Goal: Task Accomplishment & Management: Manage account settings

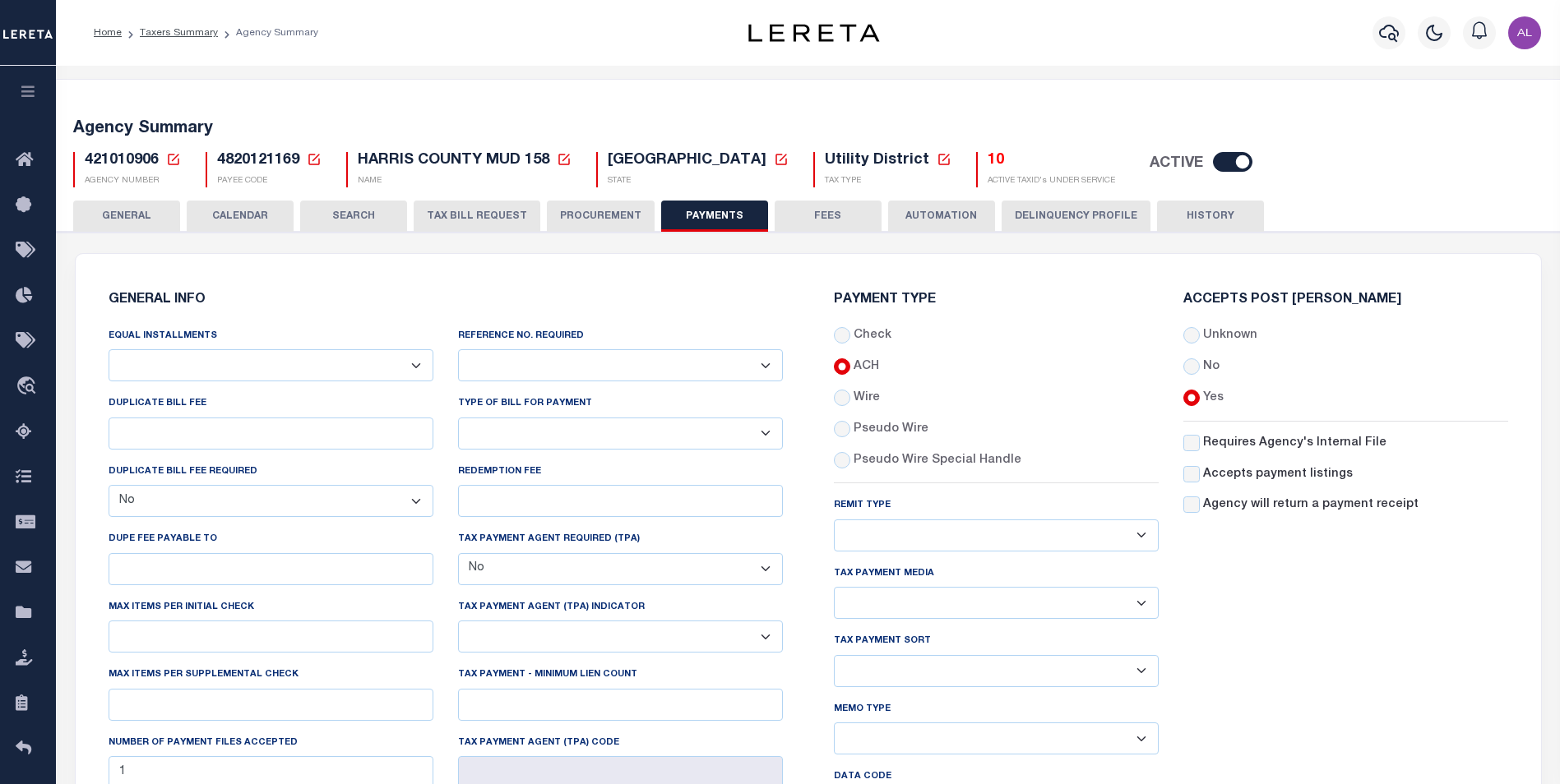
select select "false"
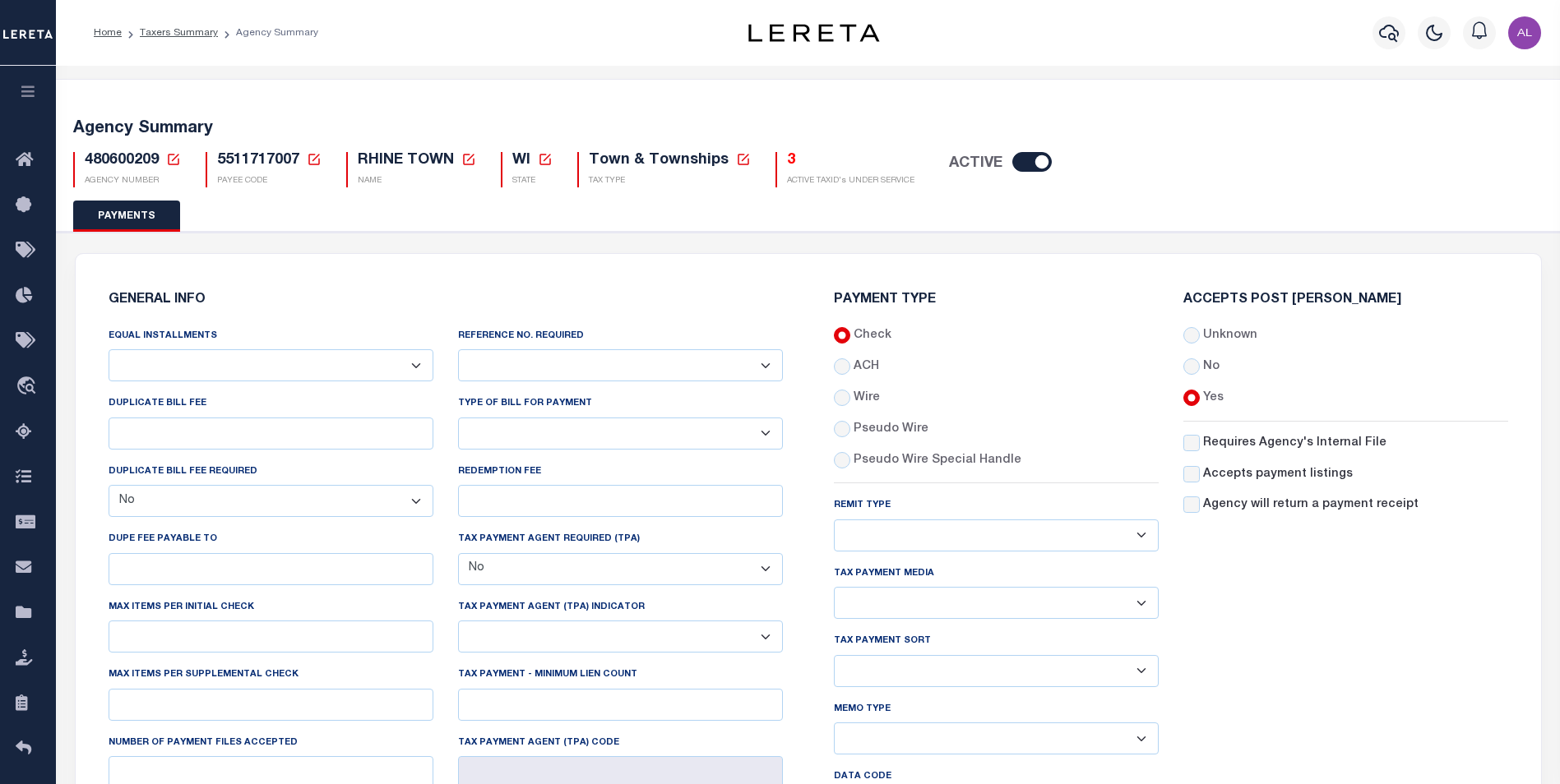
select select "false"
drag, startPoint x: 299, startPoint y: 160, endPoint x: 218, endPoint y: 159, distance: 81.0
click at [218, 159] on span "5511717007" at bounding box center [257, 160] width 82 height 15
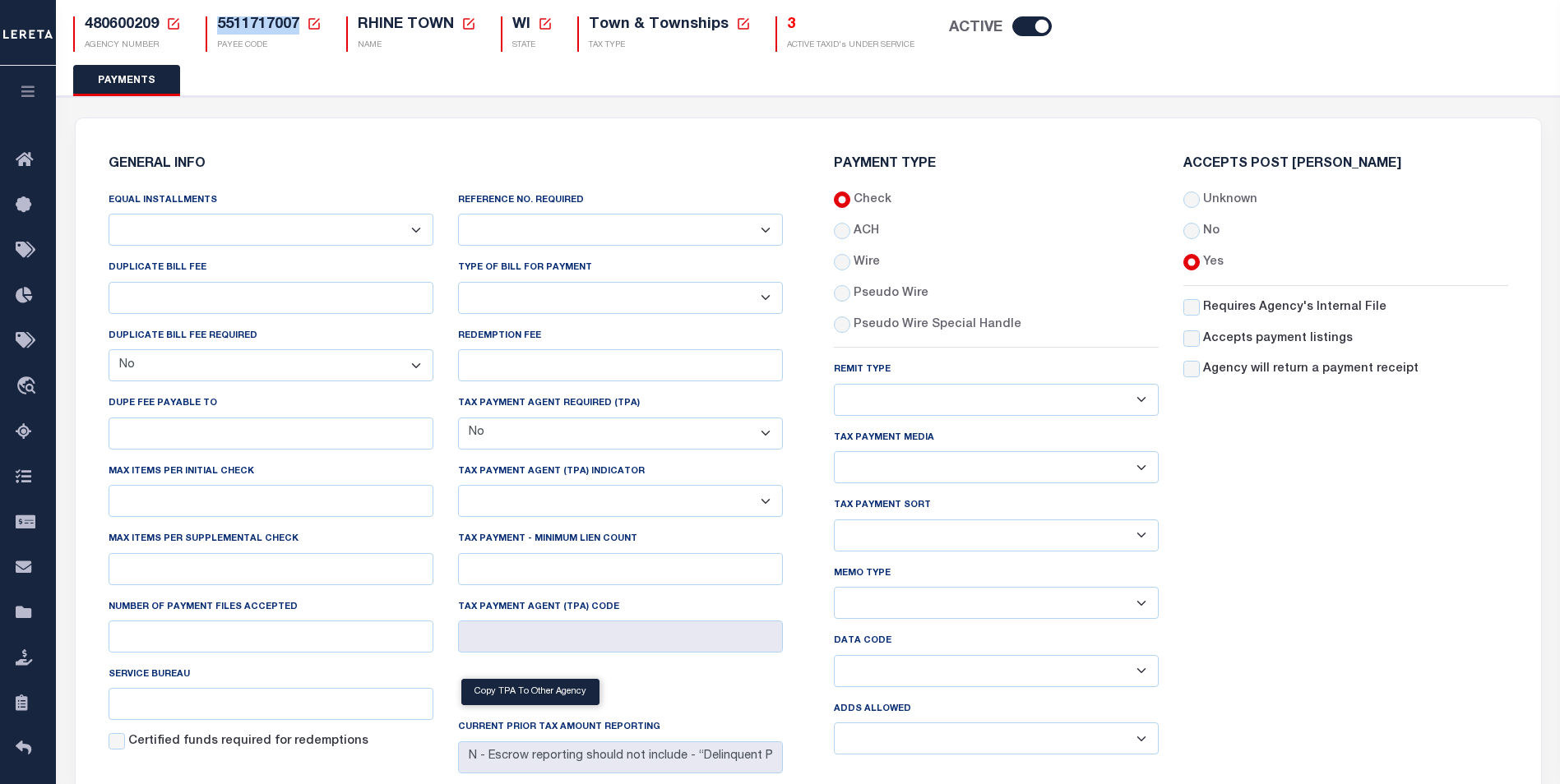
scroll to position [134, 0]
drag, startPoint x: 907, startPoint y: 576, endPoint x: 831, endPoint y: 577, distance: 76.0
click at [831, 577] on div "Payment Type Check ACH Wire Remit Type" at bounding box center [996, 465] width 349 height 610
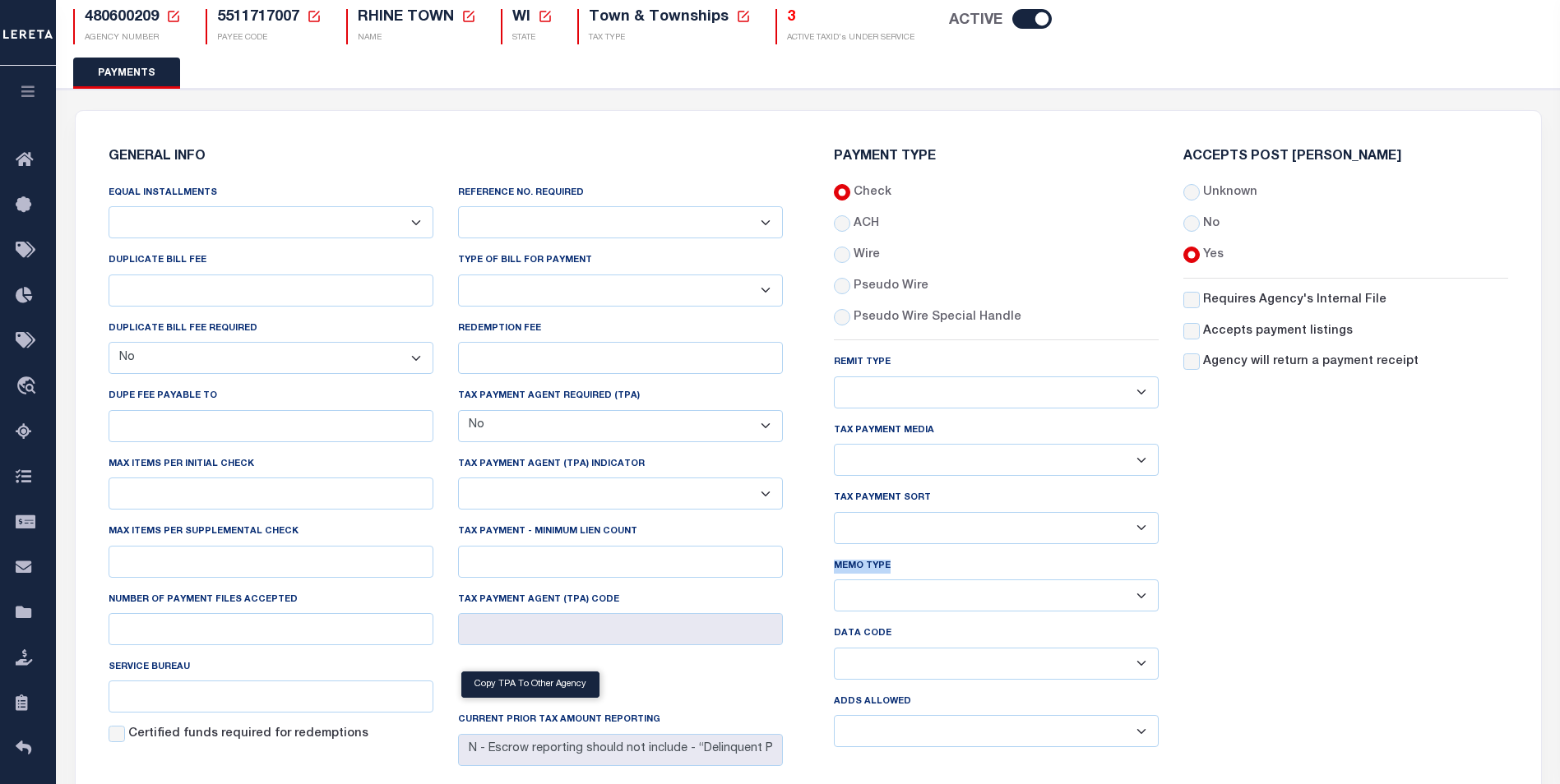
scroll to position [142, 0]
click at [870, 637] on label "Data Code" at bounding box center [862, 634] width 58 height 14
click at [870, 649] on select "Balance Due Mortgage Open Prior Supplemental" at bounding box center [996, 665] width 325 height 32
click at [870, 637] on label "Data Code" at bounding box center [862, 634] width 58 height 14
click at [870, 649] on select "Balance Due Mortgage Open Prior Supplemental" at bounding box center [996, 665] width 325 height 32
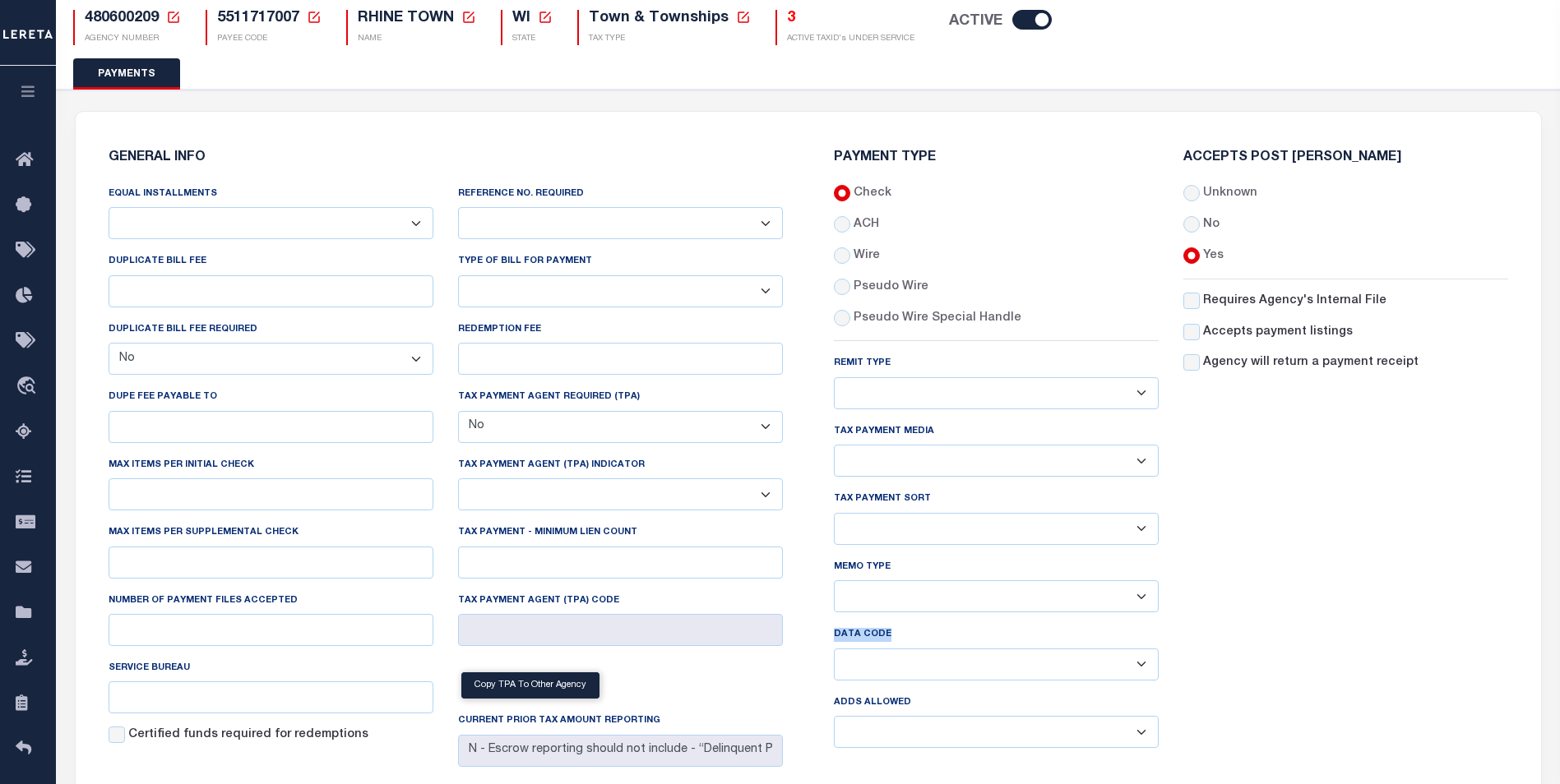
click at [870, 637] on label "Data Code" at bounding box center [862, 634] width 58 height 14
click at [870, 649] on select "Balance Due Mortgage Open Prior Supplemental" at bounding box center [996, 665] width 325 height 32
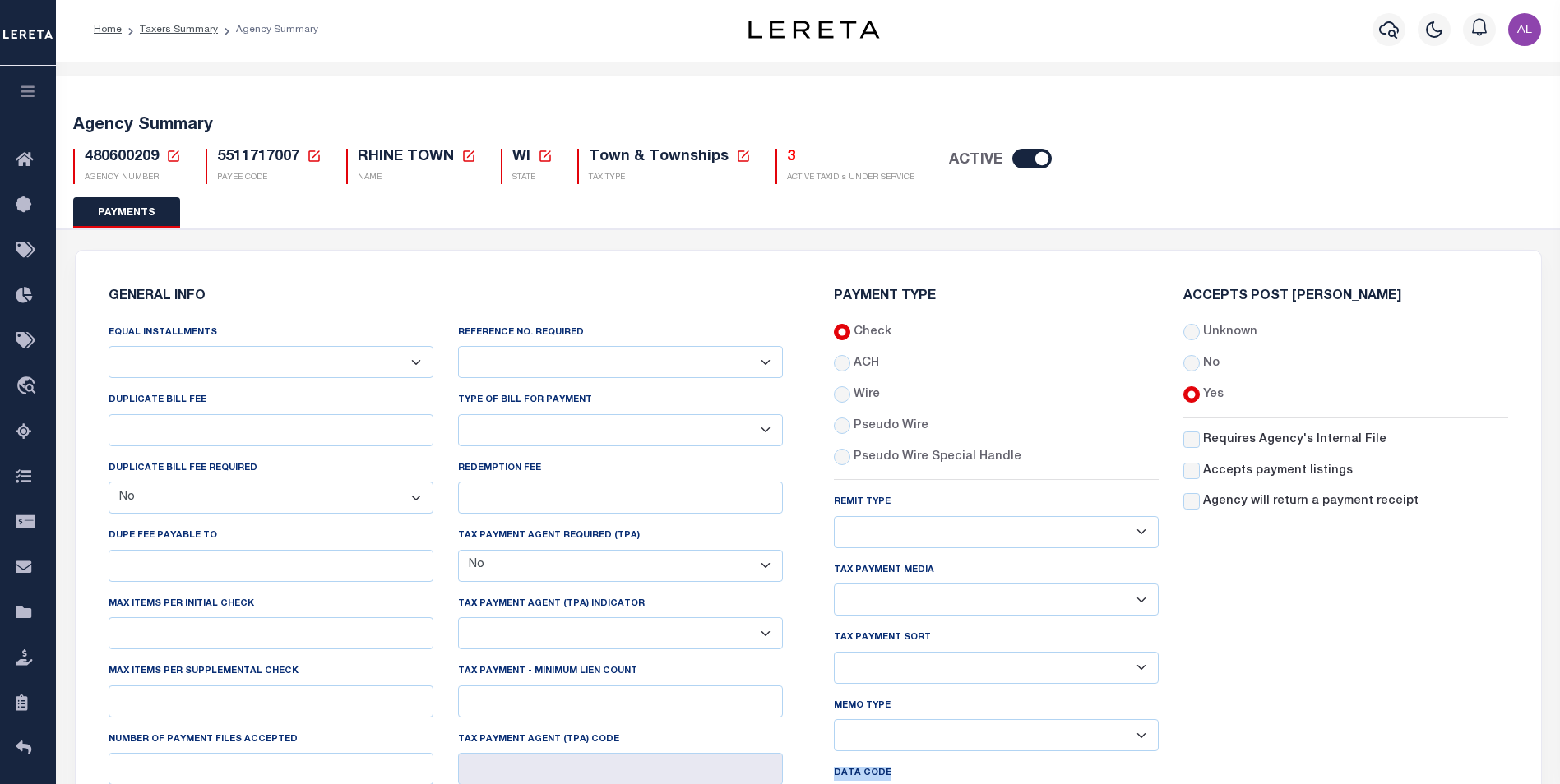
scroll to position [6, 0]
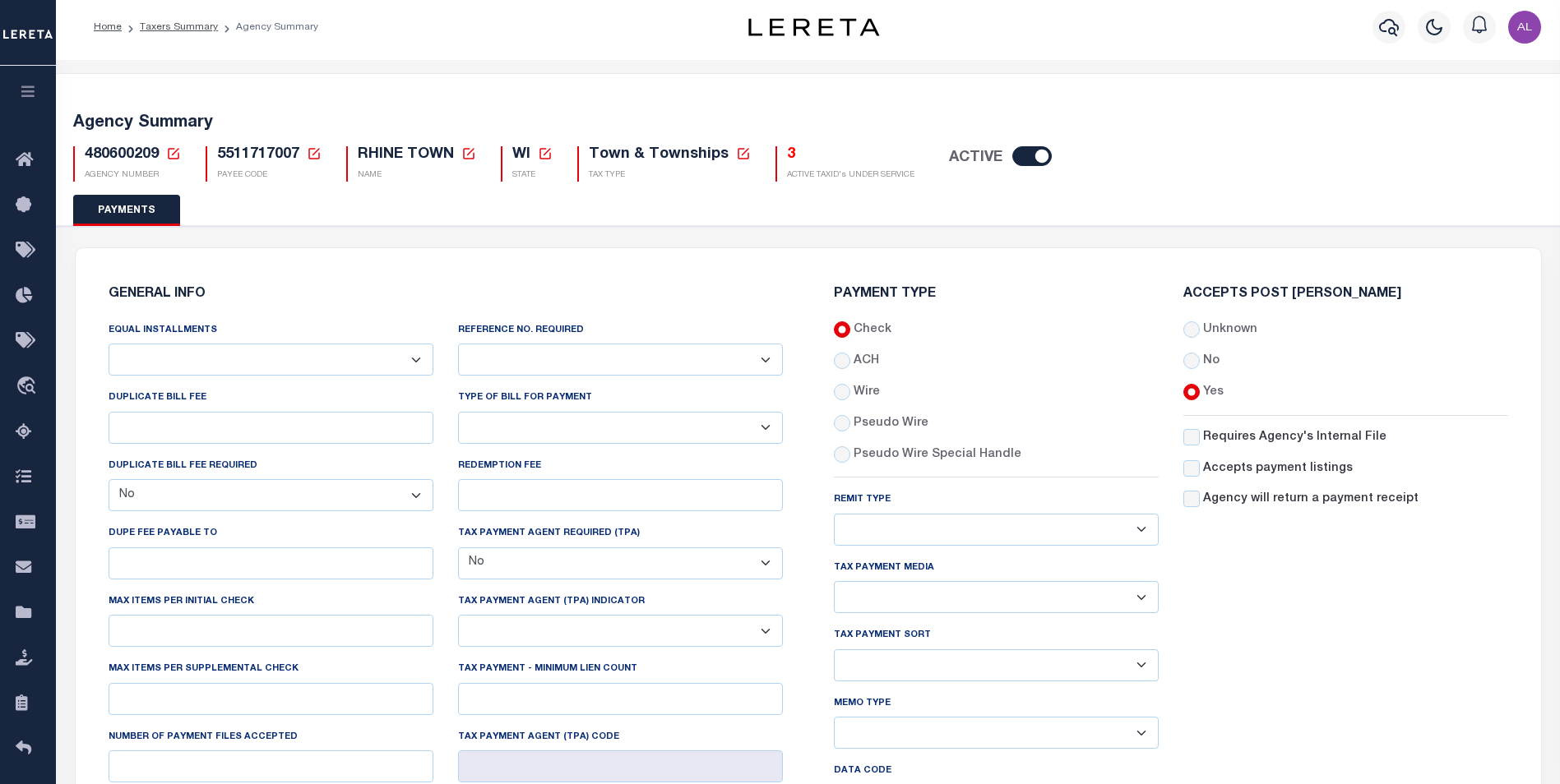
click at [870, 565] on label "Tax Payment Media" at bounding box center [883, 568] width 100 height 14
click at [870, 581] on select "List, Tape Spcl List Dels Only List Tape & Bills Soft Copy List Tape & Soft Cop…" at bounding box center [996, 597] width 325 height 32
click at [870, 565] on label "Tax Payment Media" at bounding box center [883, 568] width 100 height 14
click at [870, 581] on select "List, Tape Spcl List Dels Only List Tape & Bills Soft Copy List Tape & Soft Cop…" at bounding box center [996, 597] width 325 height 32
click at [870, 565] on label "Tax Payment Media" at bounding box center [883, 568] width 100 height 14
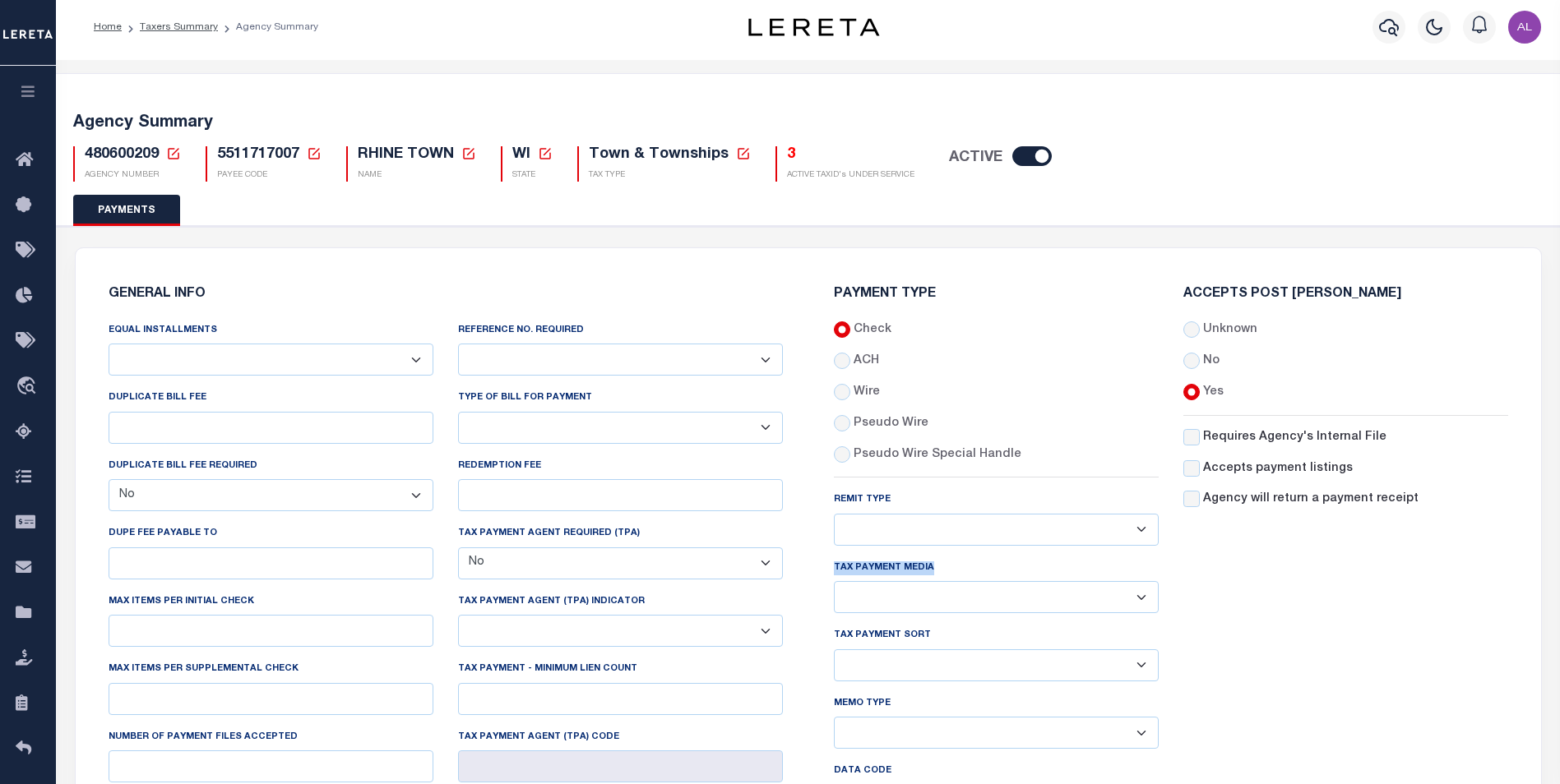
click at [870, 581] on select "List, Tape Spcl List Dels Only List Tape & Bills Soft Copy List Tape & Soft Cop…" at bounding box center [996, 597] width 325 height 32
click at [883, 639] on label "Tax Payment Sort" at bounding box center [882, 635] width 97 height 14
click at [883, 650] on select "Agency/Tax Identification Number (Including TRA) Agency/Lien Description/Tax Id…" at bounding box center [996, 665] width 325 height 32
click at [883, 639] on label "Tax Payment Sort" at bounding box center [882, 635] width 97 height 14
click at [883, 650] on select "Agency/Tax Identification Number (Including TRA) Agency/Lien Description/Tax Id…" at bounding box center [996, 665] width 325 height 32
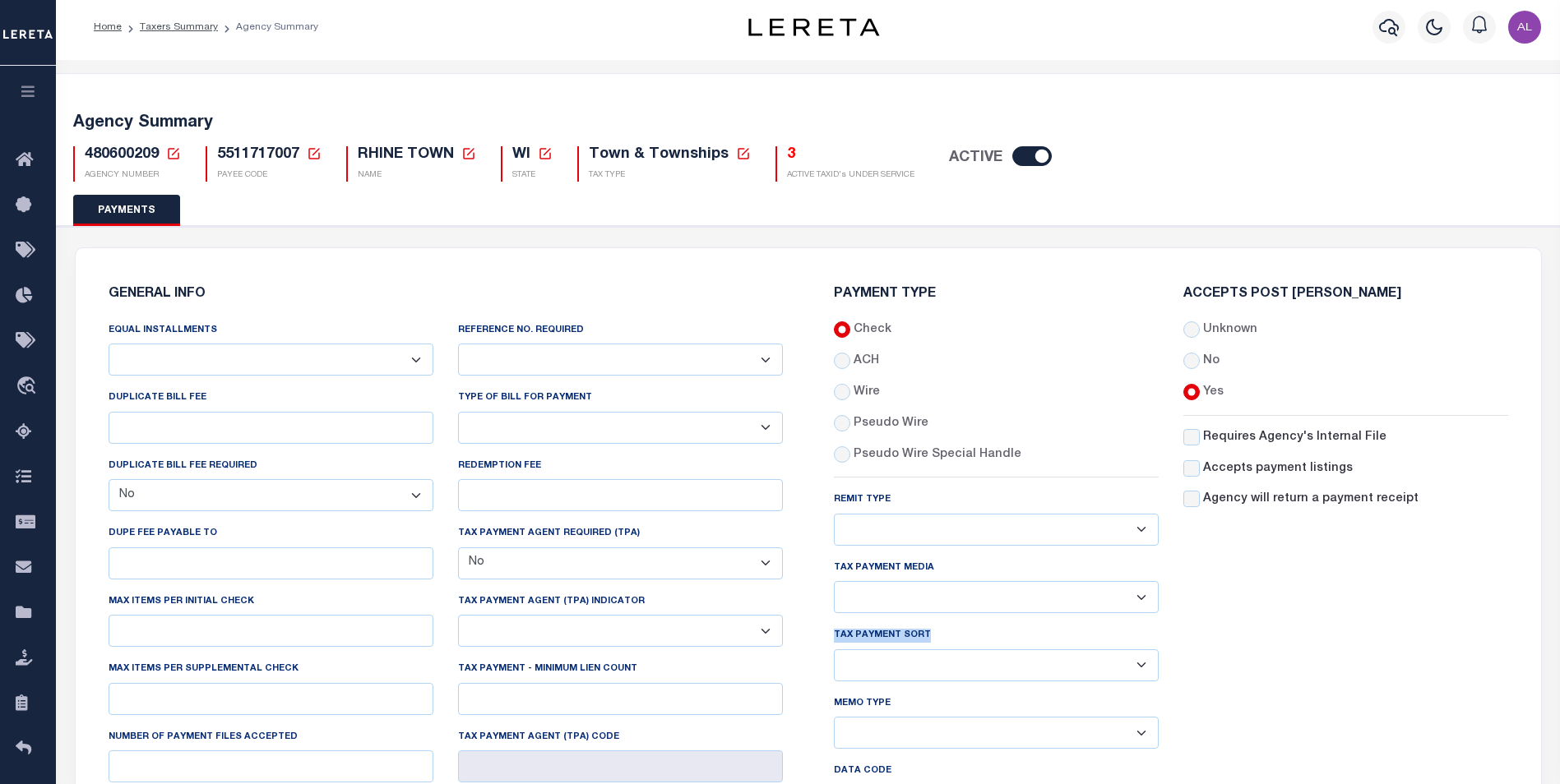
click at [883, 639] on label "Tax Payment Sort" at bounding box center [882, 635] width 97 height 14
click at [883, 650] on select "Agency/Tax Identification Number (Including TRA) Agency/Lien Description/Tax Id…" at bounding box center [996, 665] width 325 height 32
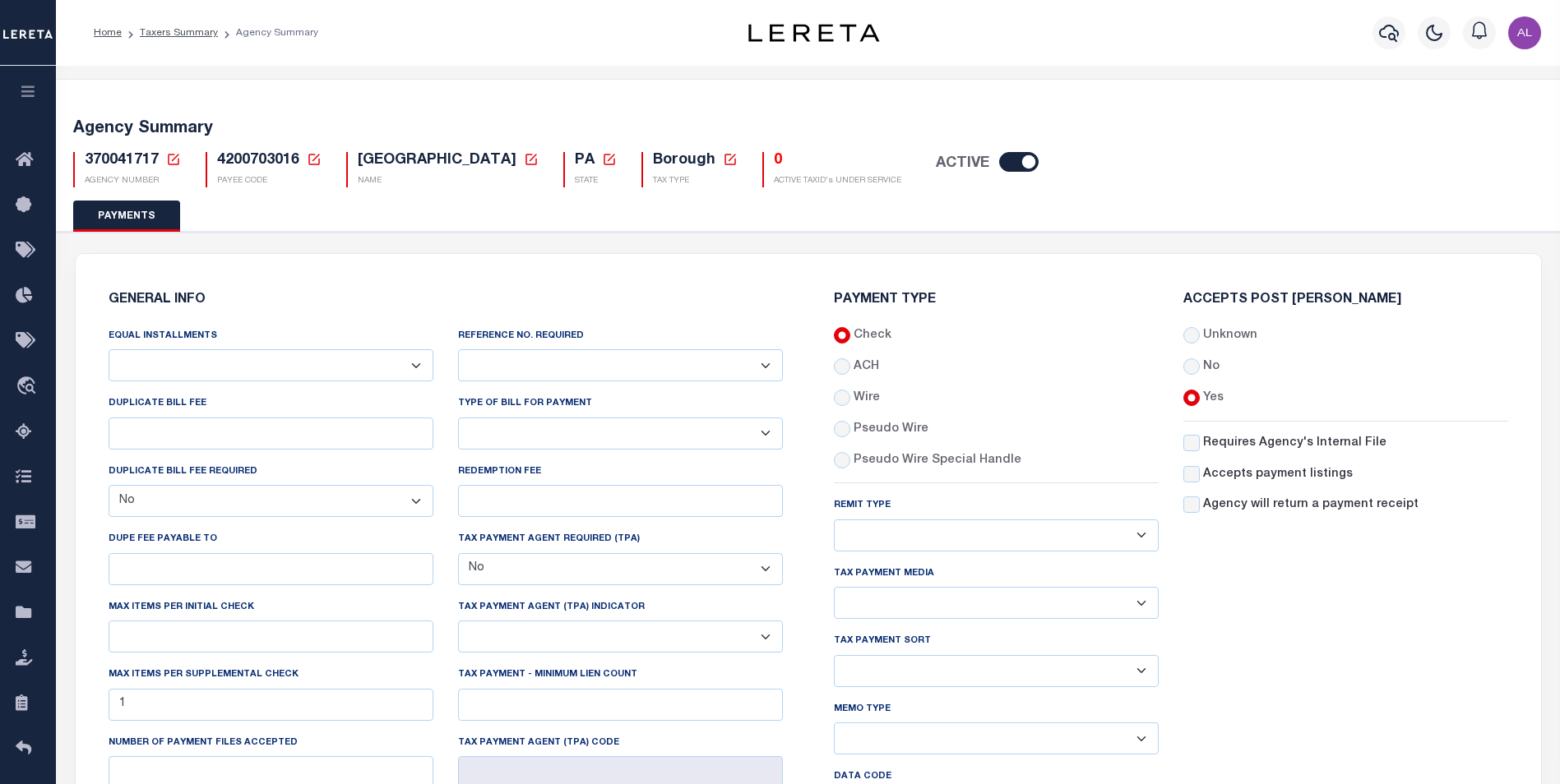
select select "false"
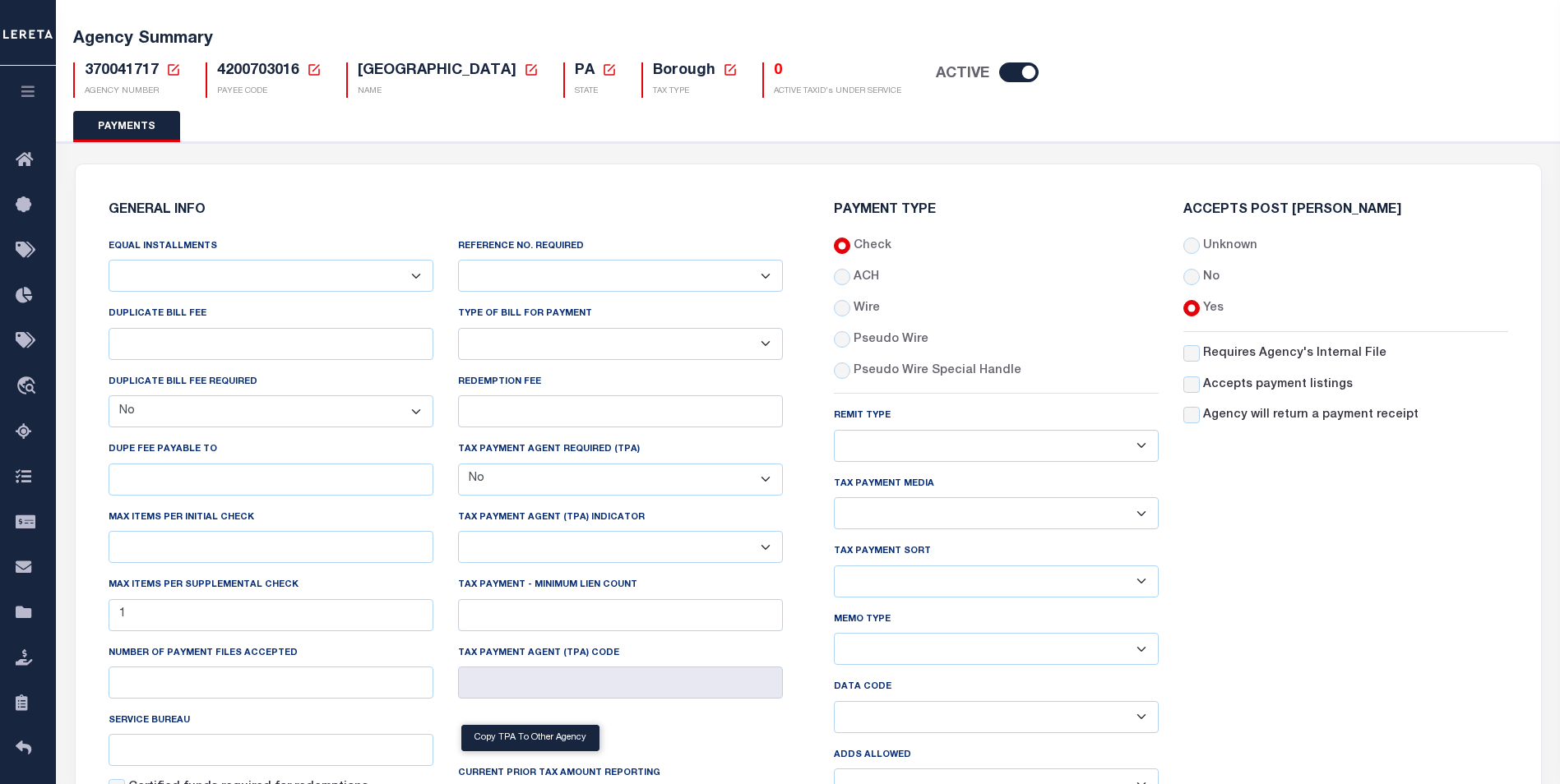
scroll to position [57, 0]
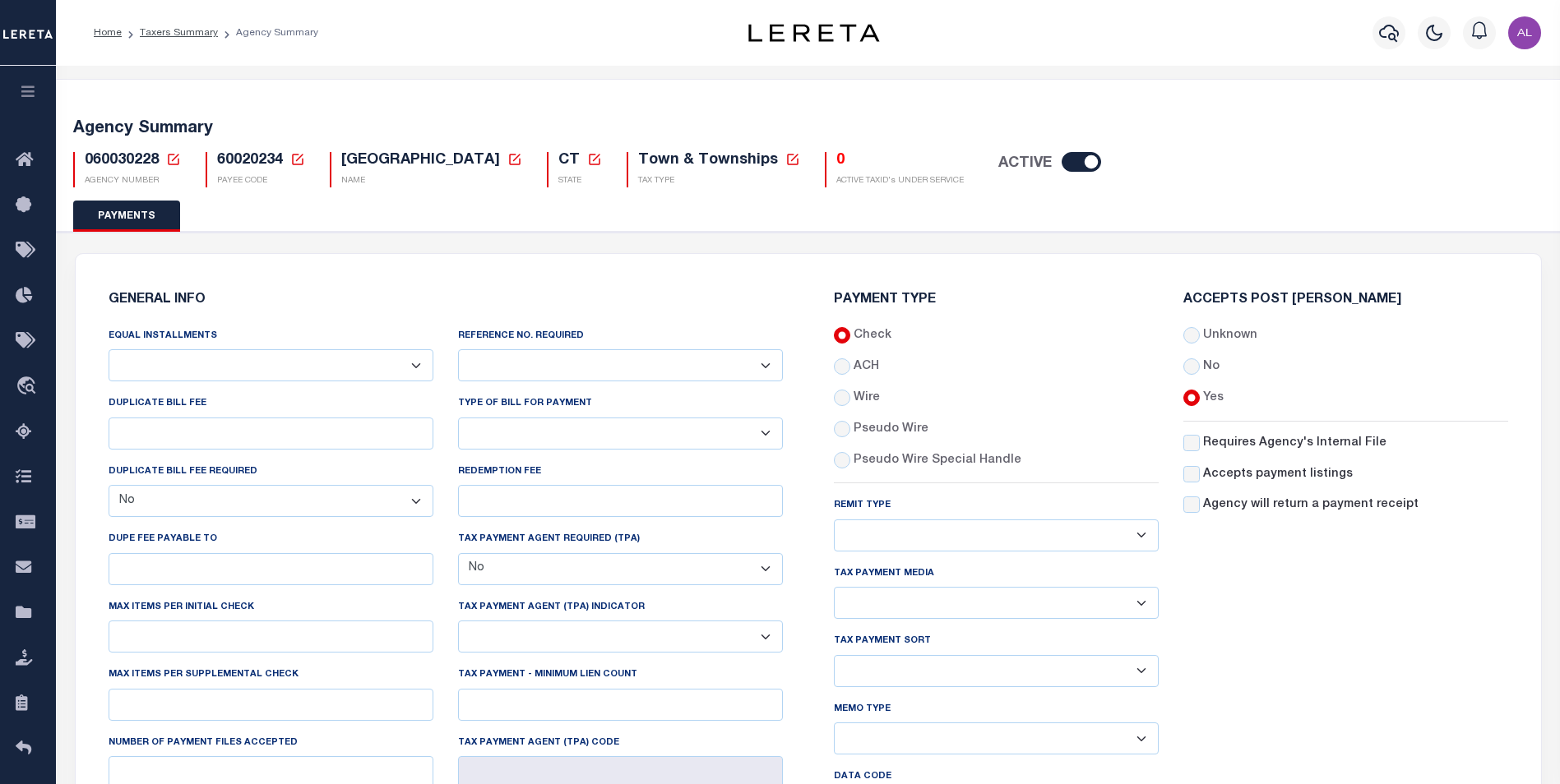
select select "false"
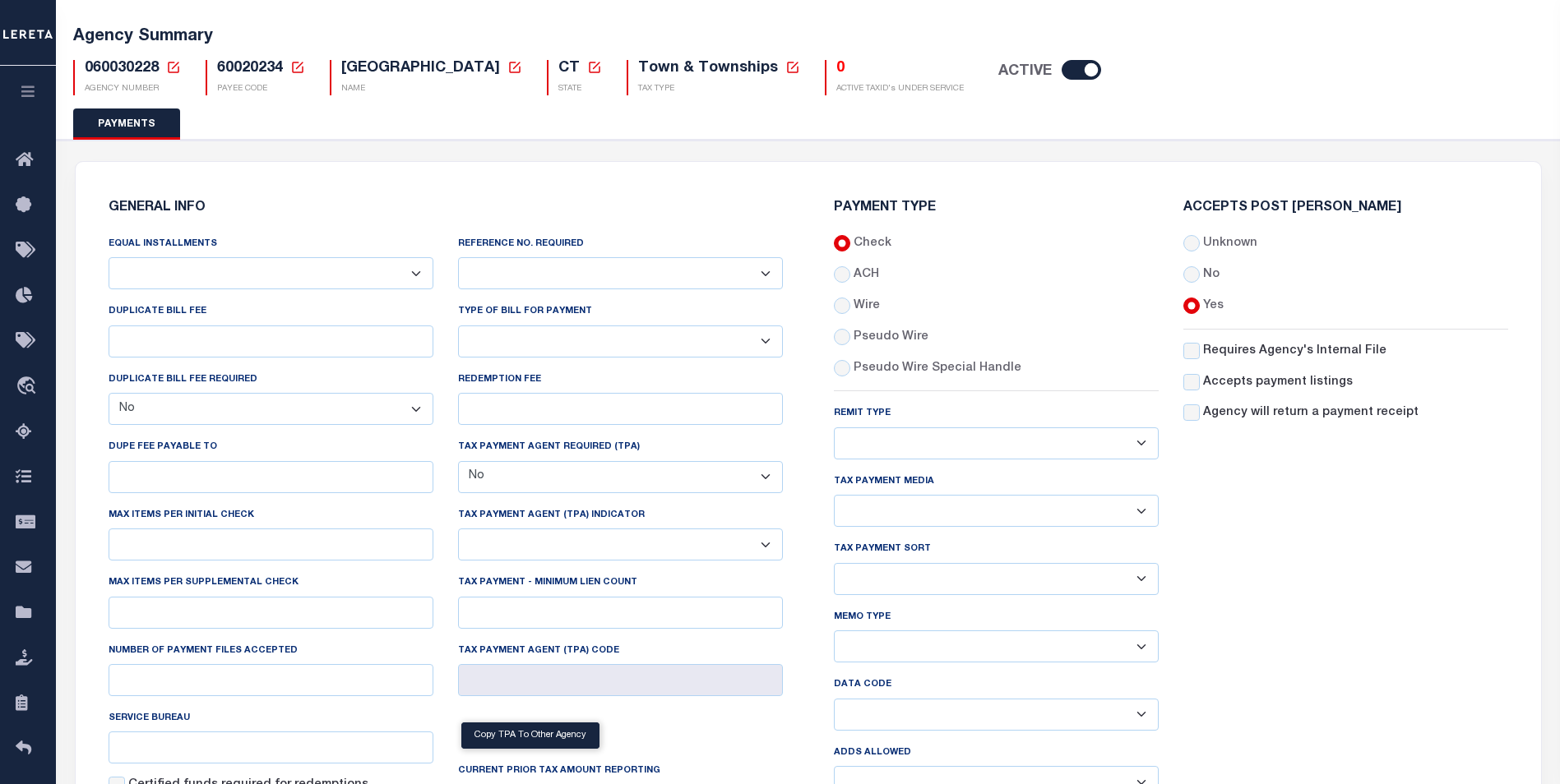
scroll to position [105, 0]
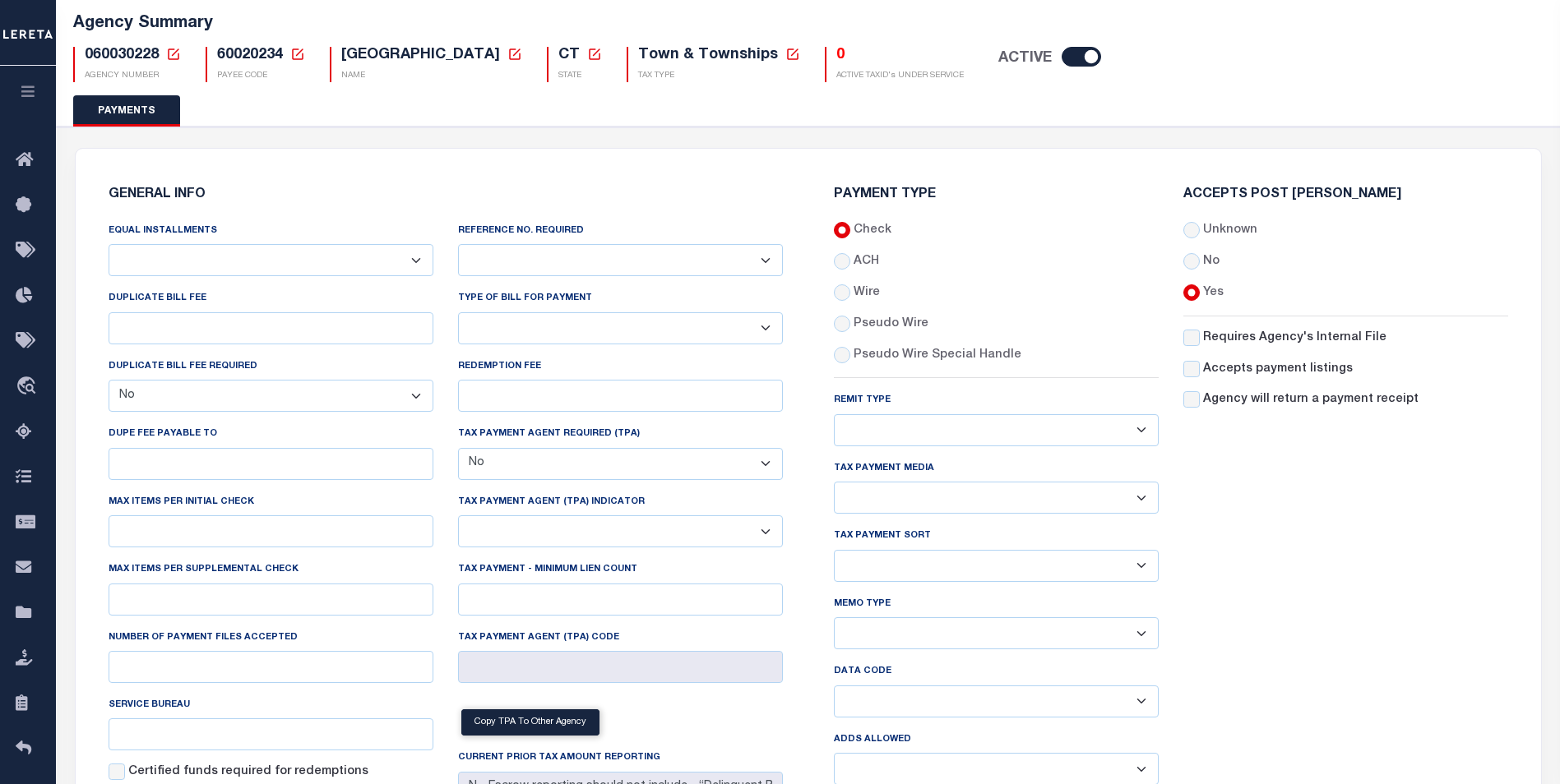
click at [869, 677] on label "Data Code" at bounding box center [862, 672] width 58 height 14
click at [869, 686] on select "Balance Due Mortgage Open Prior Supplemental" at bounding box center [996, 701] width 325 height 32
click at [869, 677] on label "Data Code" at bounding box center [862, 672] width 58 height 14
click at [869, 686] on select "Balance Due Mortgage Open Prior Supplemental" at bounding box center [996, 701] width 325 height 32
click at [869, 677] on label "Data Code" at bounding box center [862, 672] width 58 height 14
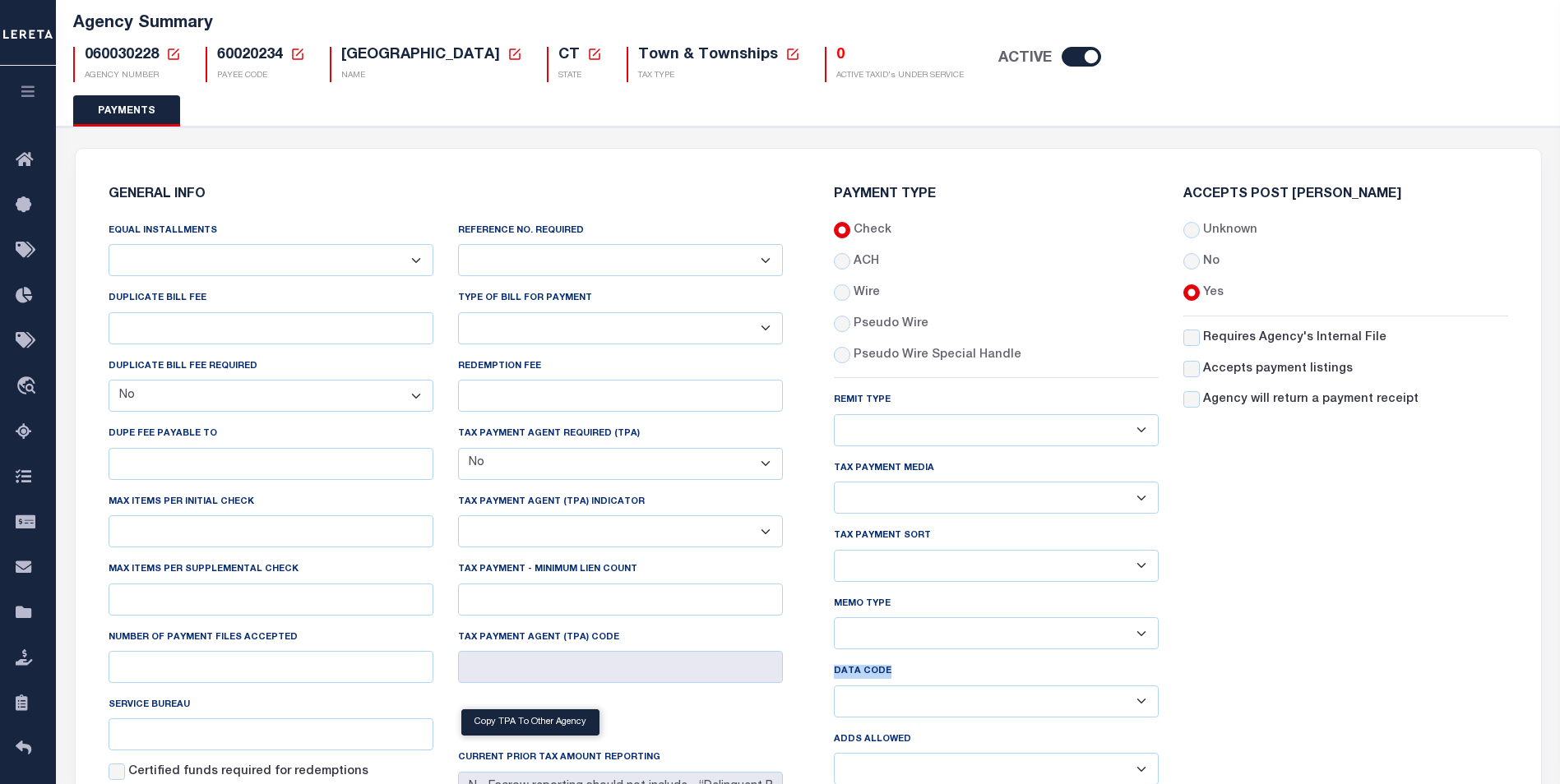
click at [869, 686] on select "Balance Due Mortgage Open Prior Supplemental" at bounding box center [996, 701] width 325 height 32
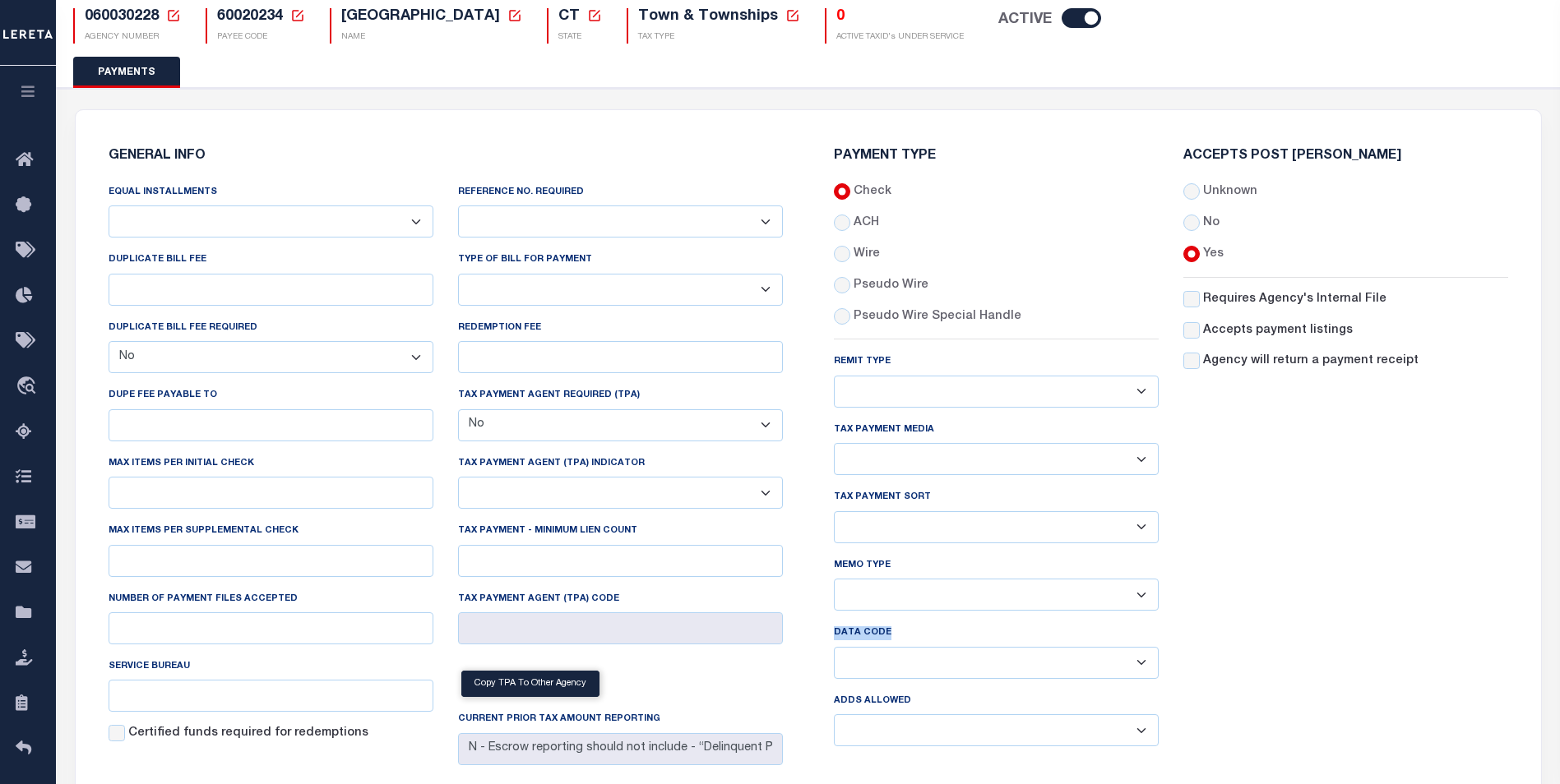
scroll to position [147, 0]
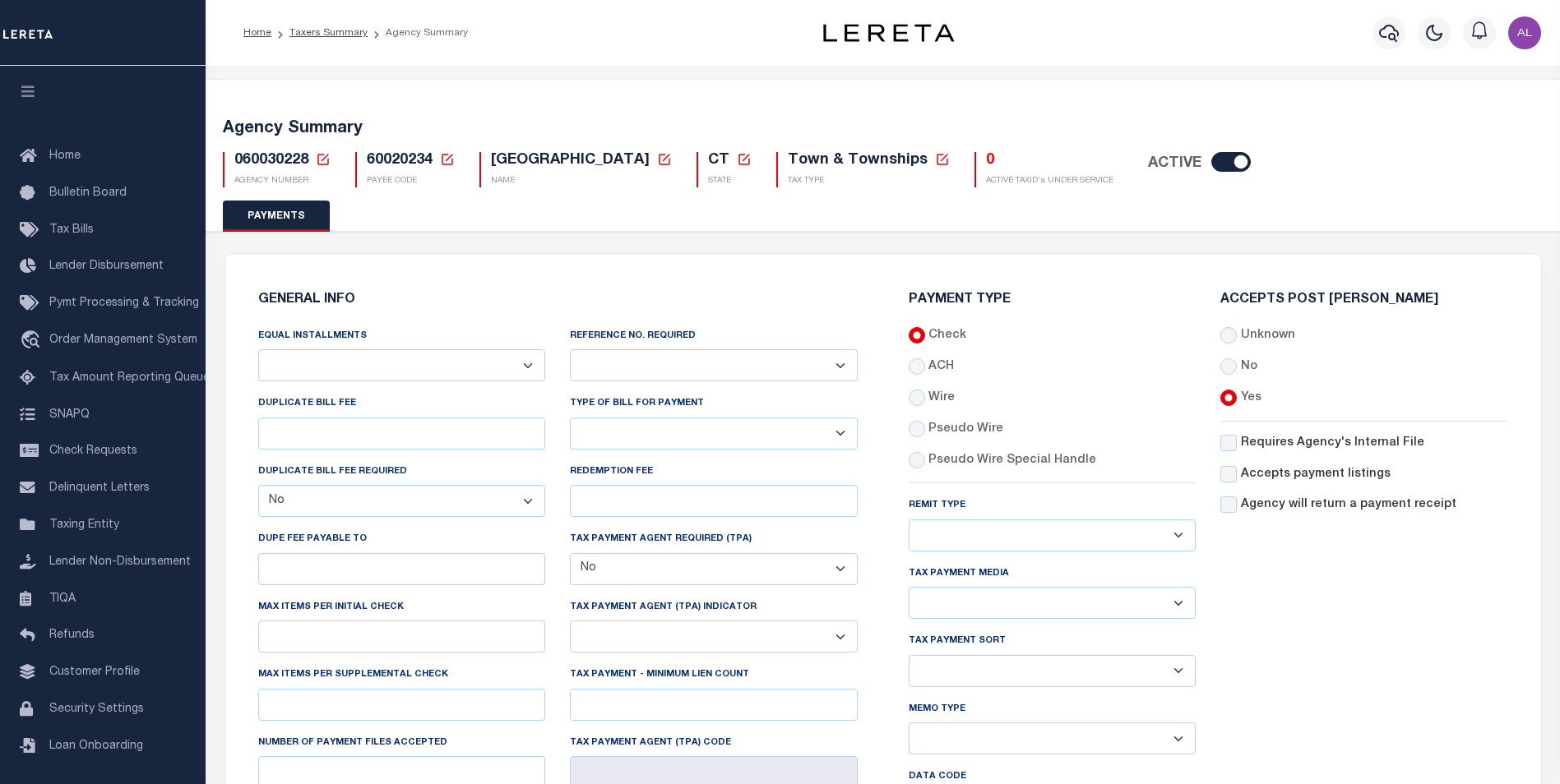
select select "false"
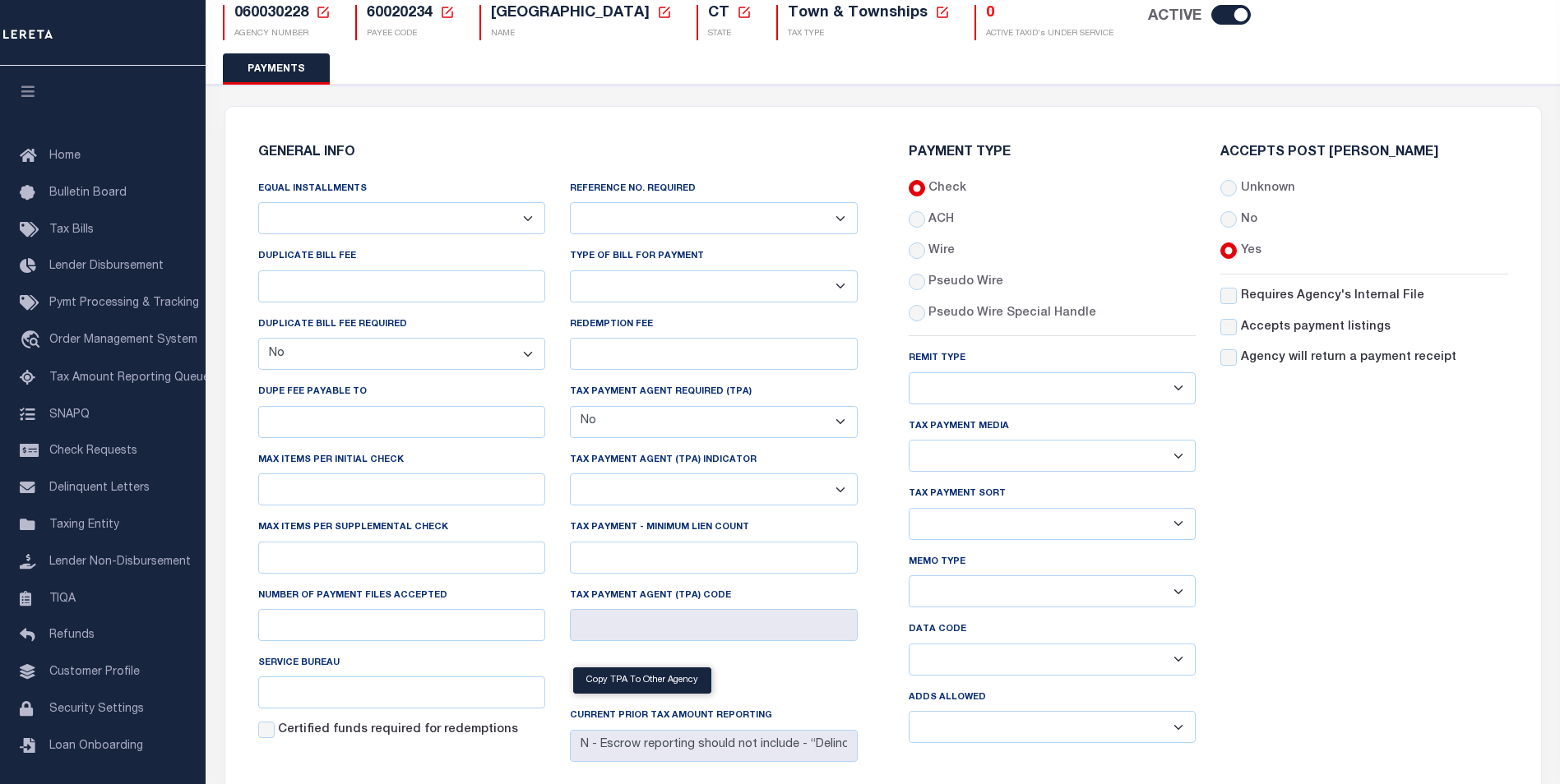
scroll to position [147, 0]
click at [969, 665] on select "Balance Due Mortgage Open Prior Supplemental" at bounding box center [1052, 659] width 288 height 32
click at [1264, 627] on div "Accepts Post Mark Unknown No Yes" at bounding box center [1364, 451] width 313 height 610
drag, startPoint x: 970, startPoint y: 633, endPoint x: 908, endPoint y: 633, distance: 62.0
click at [908, 633] on div "Data Code Balance Due Mortgage Open Prior Supplemental" at bounding box center [1052, 647] width 288 height 54
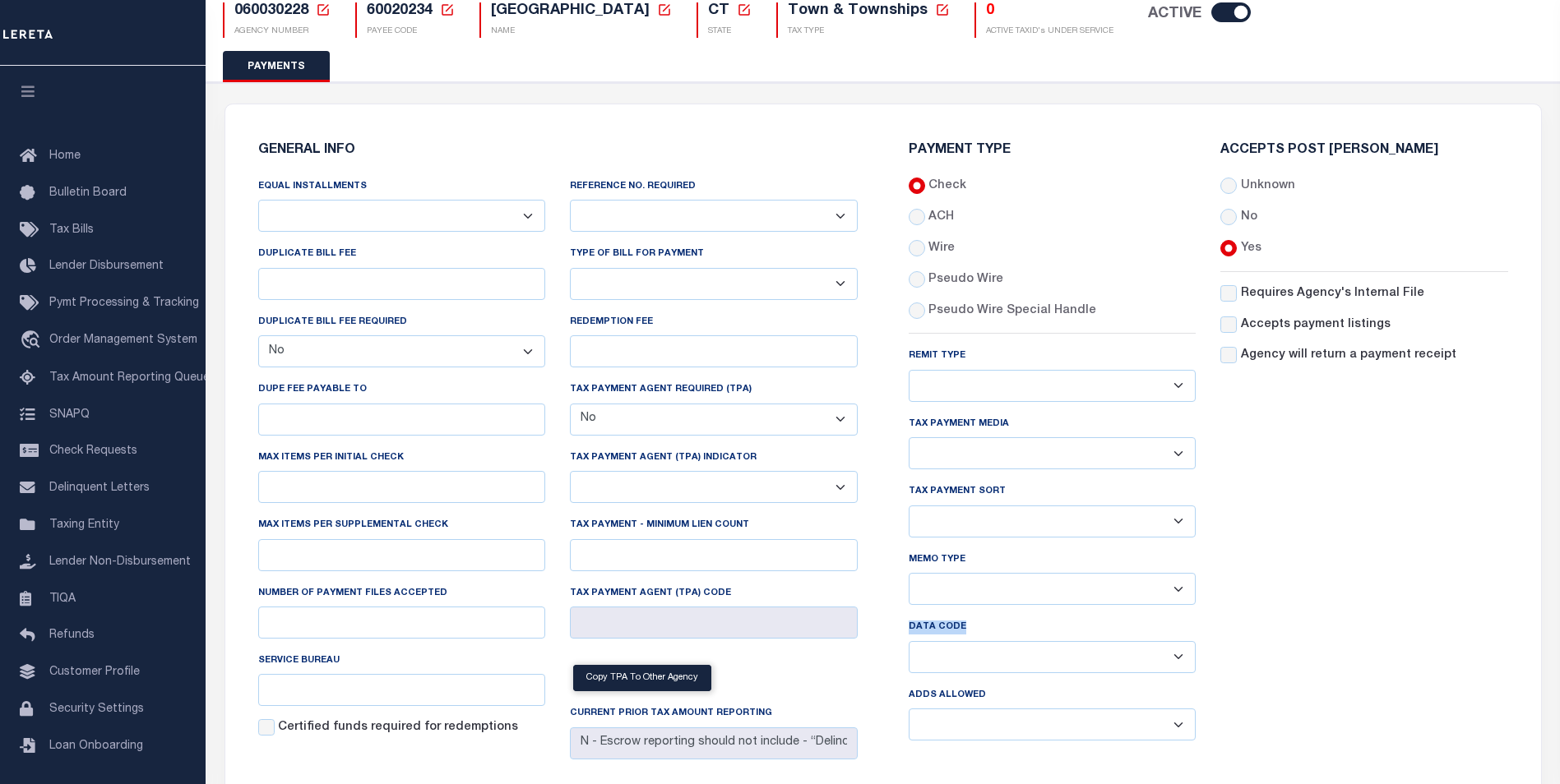
scroll to position [149, 0]
click at [398, 20] on h5 "60020234 Payee Code Cancel Ok" at bounding box center [411, 13] width 88 height 18
copy h5 "60020234"
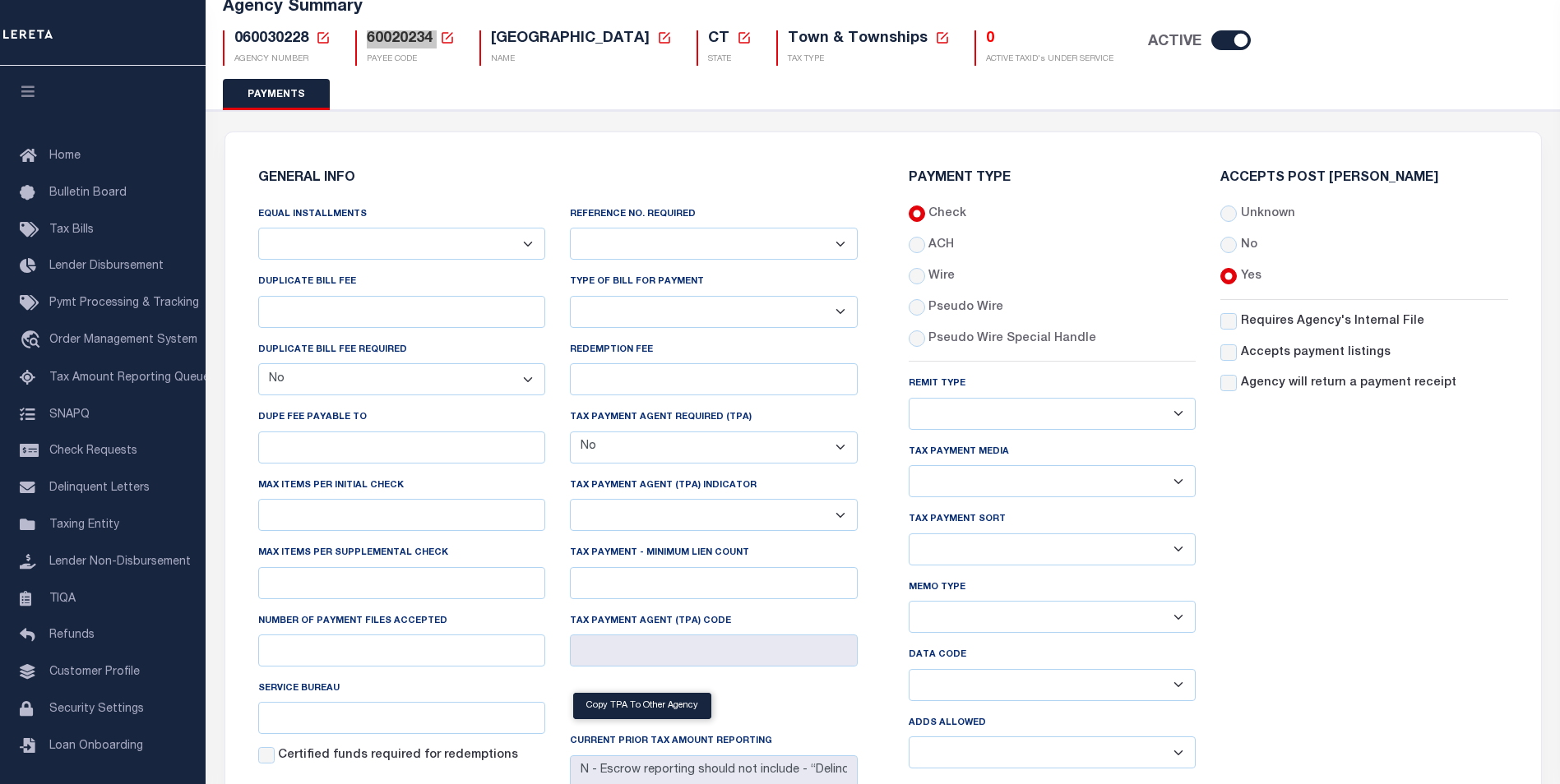
scroll to position [124, 0]
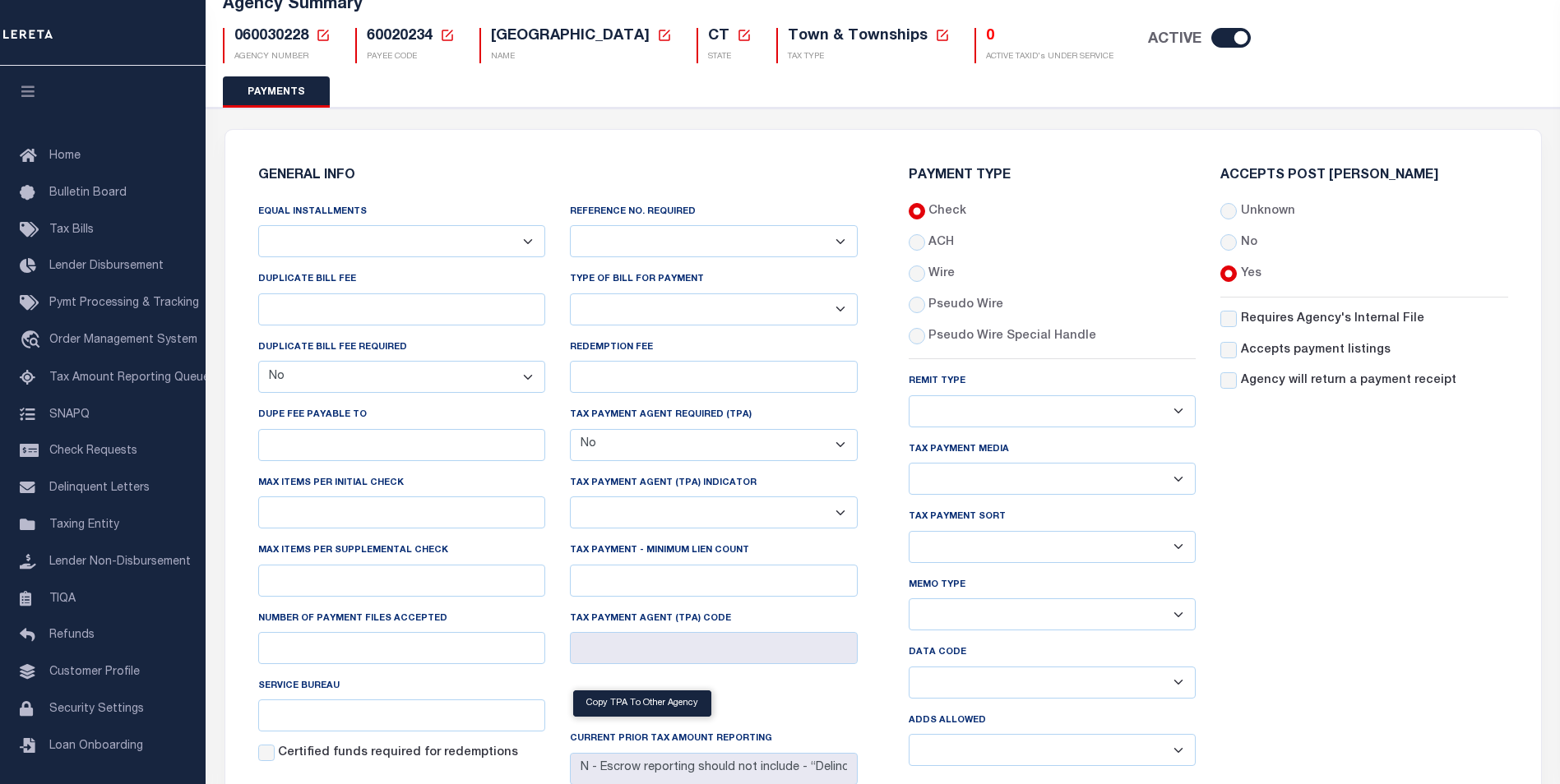
click at [948, 727] on label "Adds Allowed" at bounding box center [947, 721] width 77 height 14
click at [285, 690] on label "Service Bureau" at bounding box center [299, 687] width 82 height 14
click at [285, 699] on input "Service Bureau" at bounding box center [402, 715] width 288 height 32
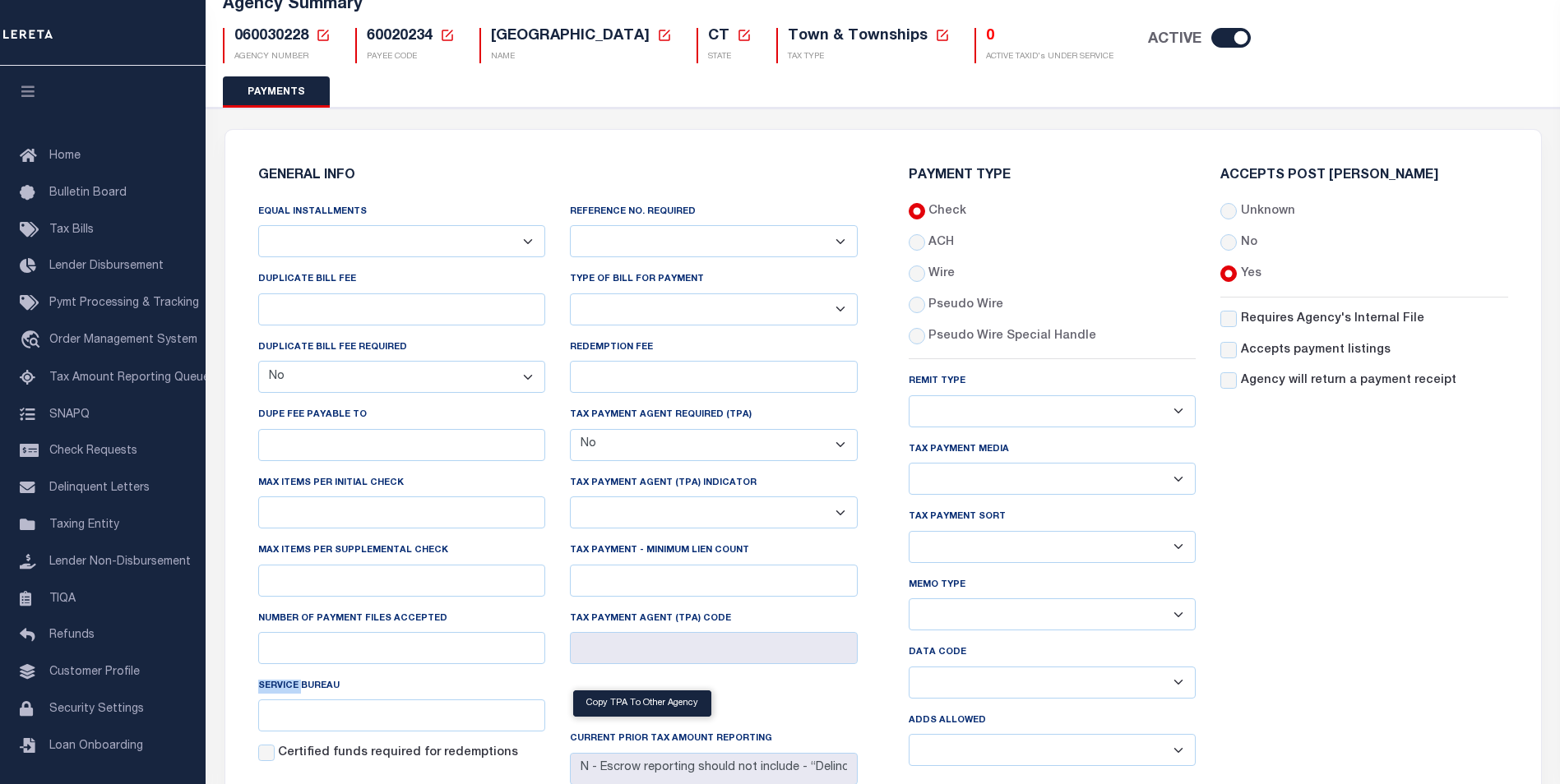
click at [285, 690] on label "Service Bureau" at bounding box center [299, 687] width 82 height 14
click at [285, 699] on input "Service Bureau" at bounding box center [402, 715] width 288 height 32
click at [285, 690] on label "Service Bureau" at bounding box center [299, 687] width 82 height 14
click at [285, 699] on input "Service Bureau" at bounding box center [402, 715] width 288 height 32
click at [1280, 469] on div "Accepts Post Mark Unknown No Yes" at bounding box center [1364, 474] width 313 height 610
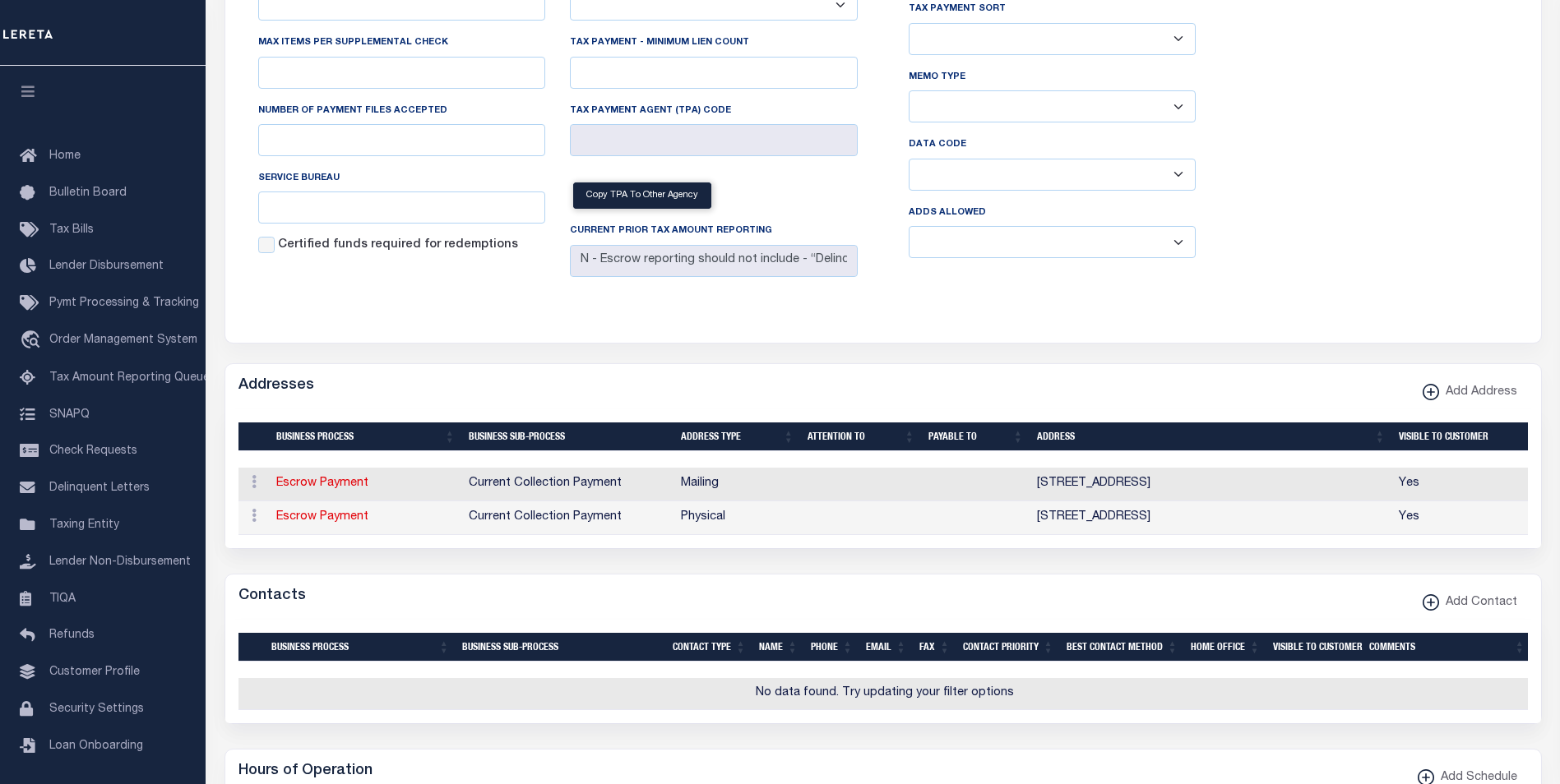
scroll to position [114, 0]
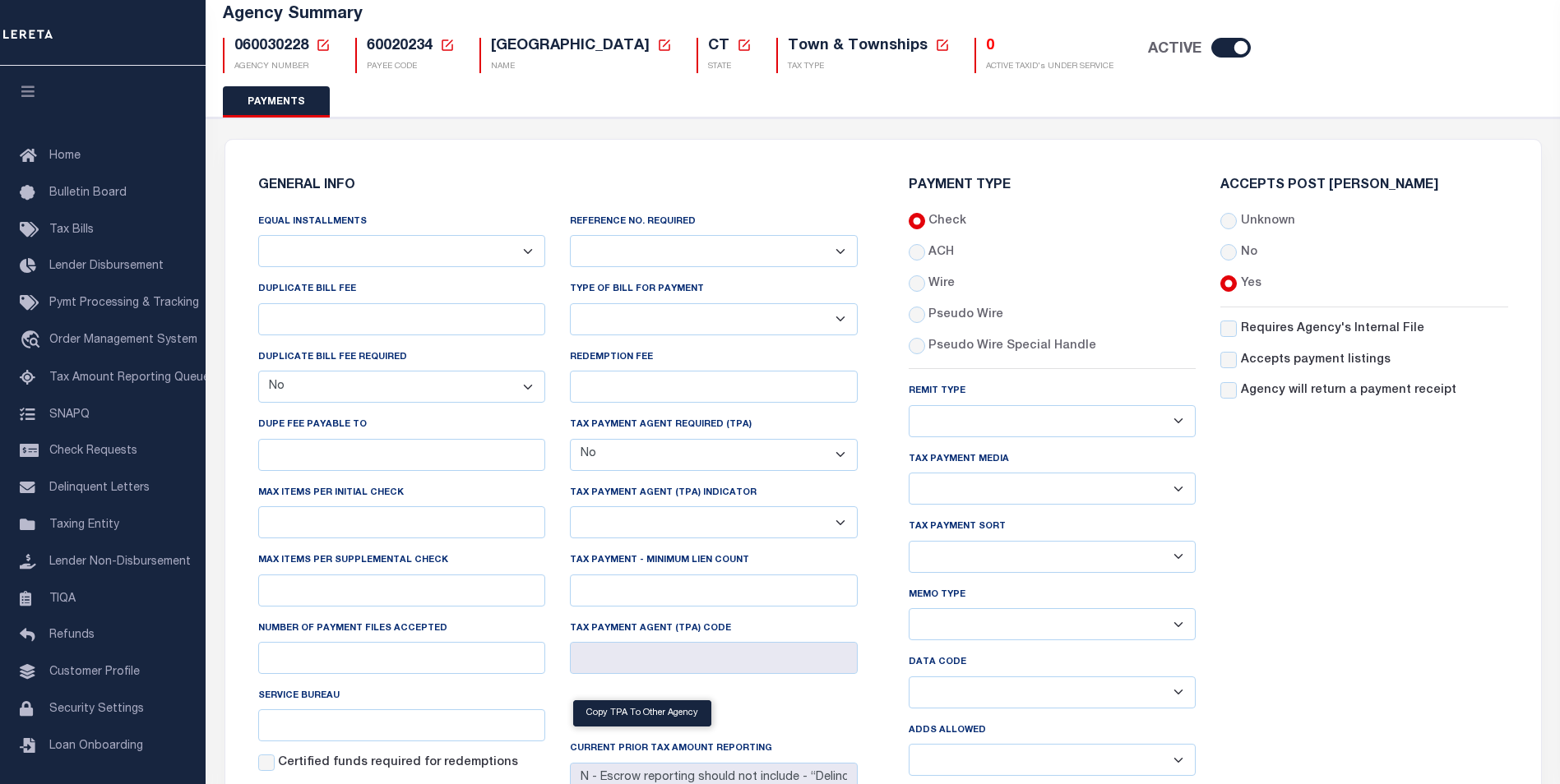
click at [935, 385] on label "Remit Type" at bounding box center [937, 392] width 57 height 14
click at [935, 405] on select "Any form of check is acceptable for payment of current and prior year taxes. On…" at bounding box center [1052, 421] width 288 height 32
click at [935, 385] on label "Remit Type" at bounding box center [937, 392] width 57 height 14
click at [935, 405] on select "Any form of check is acceptable for payment of current and prior year taxes. On…" at bounding box center [1052, 421] width 288 height 32
click at [935, 385] on label "Remit Type" at bounding box center [937, 392] width 57 height 14
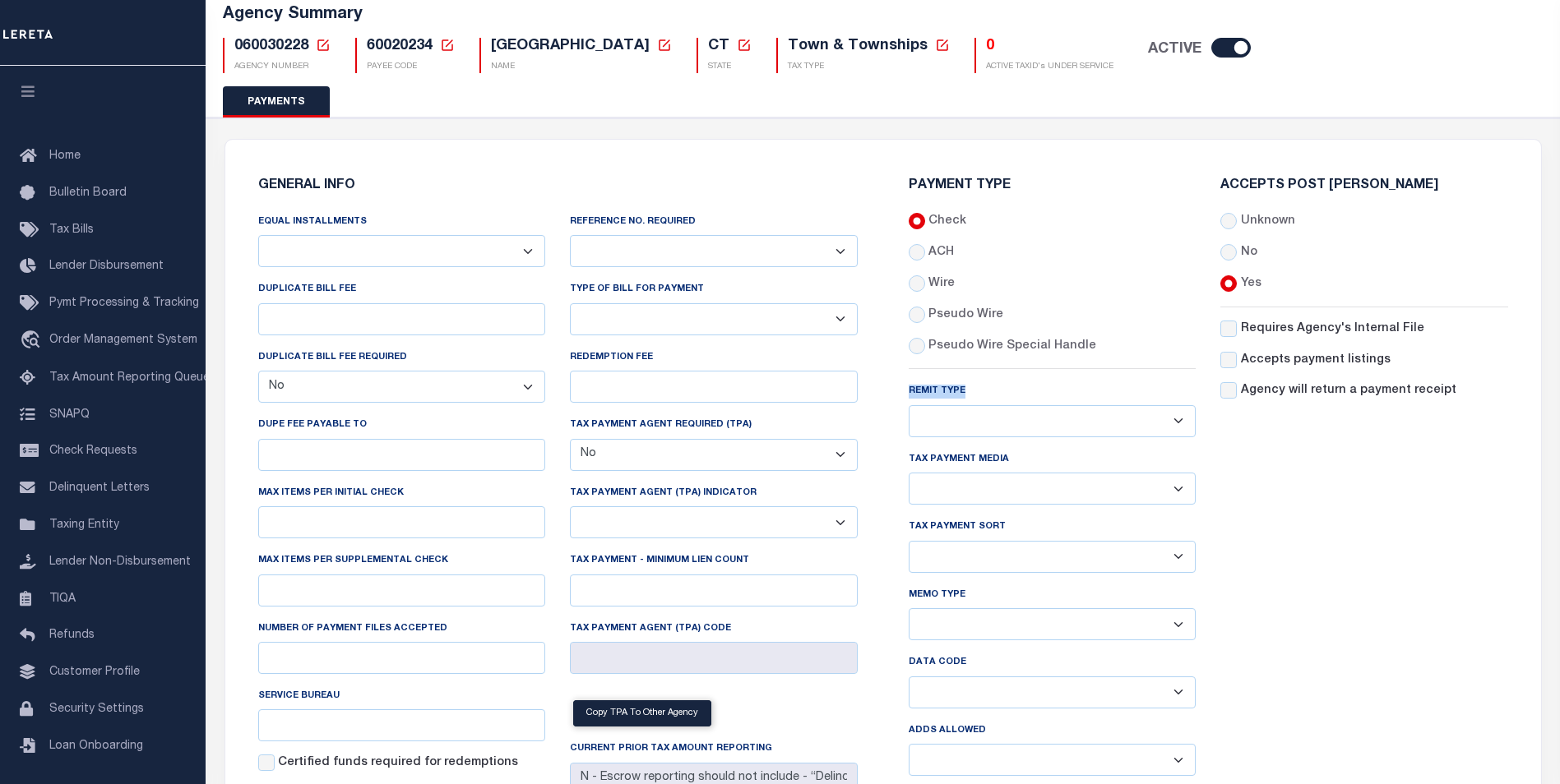
click at [935, 405] on select "Any form of check is acceptable for payment of current and prior year taxes. On…" at bounding box center [1052, 421] width 288 height 32
click at [1346, 487] on div "Accepts Post Mark Unknown No Yes" at bounding box center [1364, 484] width 313 height 610
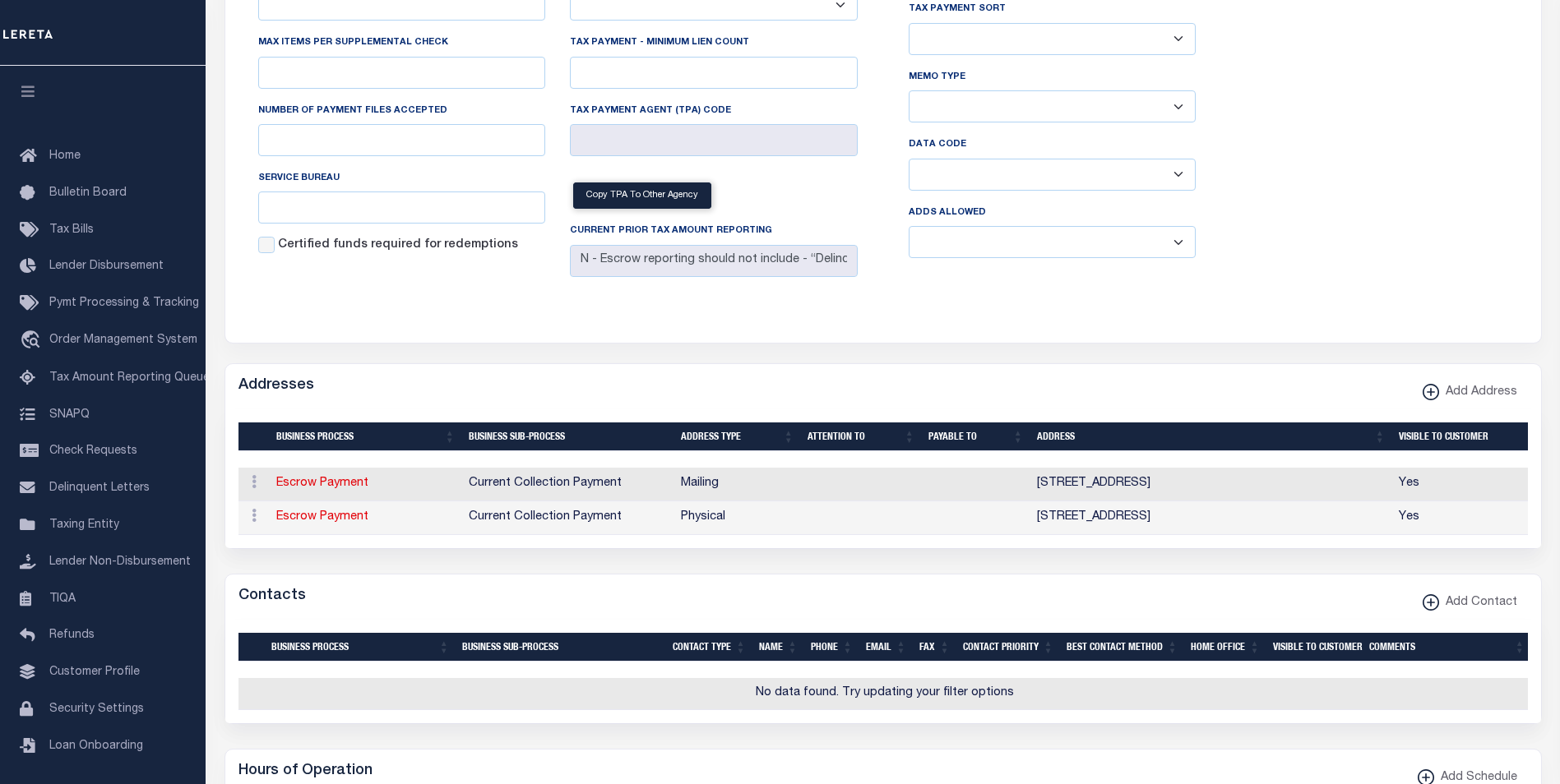
scroll to position [0, 0]
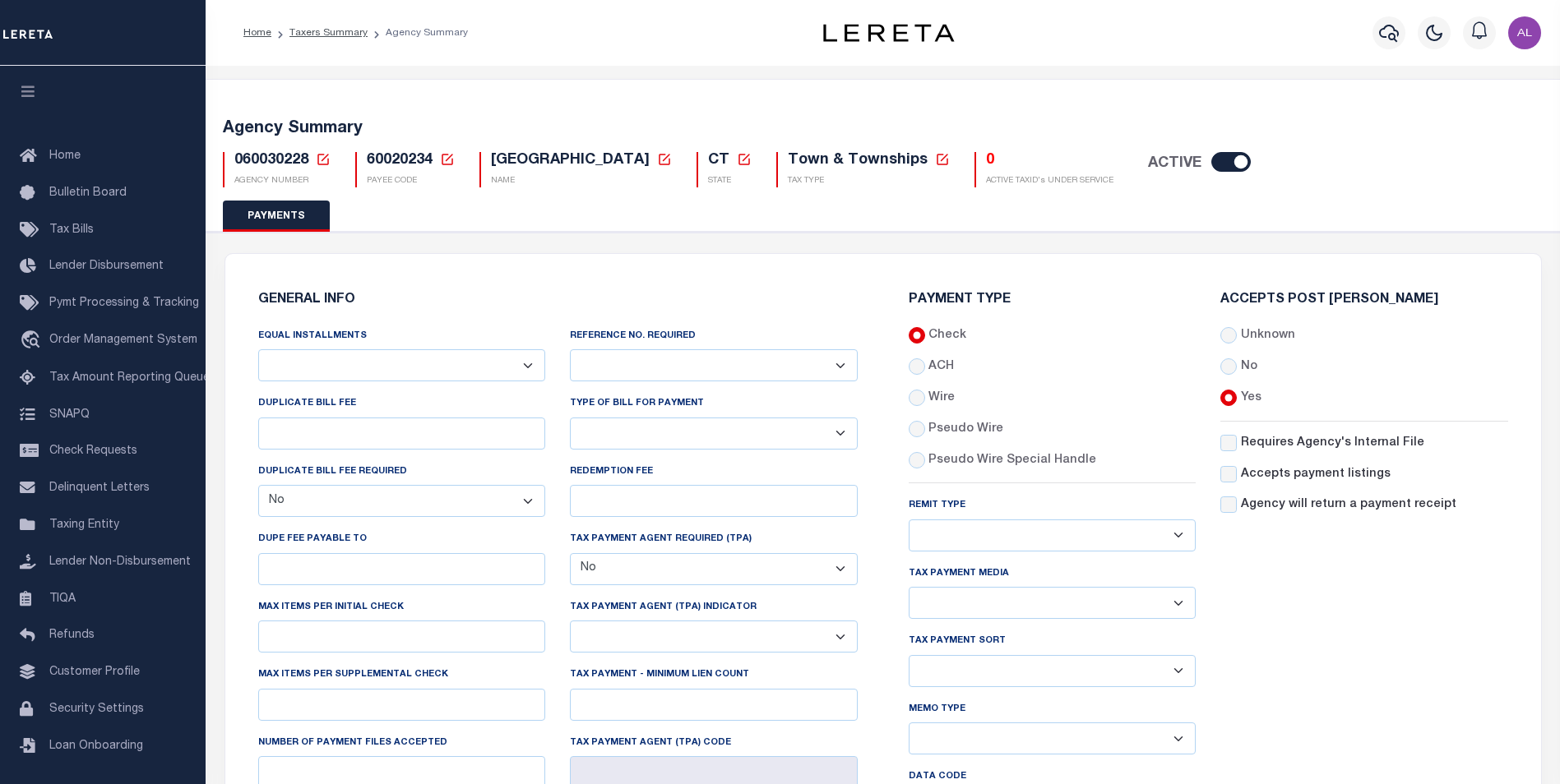
click at [302, 339] on label "Equal Installments" at bounding box center [313, 336] width 108 height 14
click at [302, 349] on select "Annual Billing no split Bills are not split equally Bills are split equally amo…" at bounding box center [402, 365] width 288 height 32
click at [302, 339] on label "Equal Installments" at bounding box center [313, 336] width 108 height 14
click at [302, 349] on select "Annual Billing no split Bills are not split equally Bills are split equally amo…" at bounding box center [402, 365] width 288 height 32
click at [302, 339] on label "Equal Installments" at bounding box center [313, 336] width 108 height 14
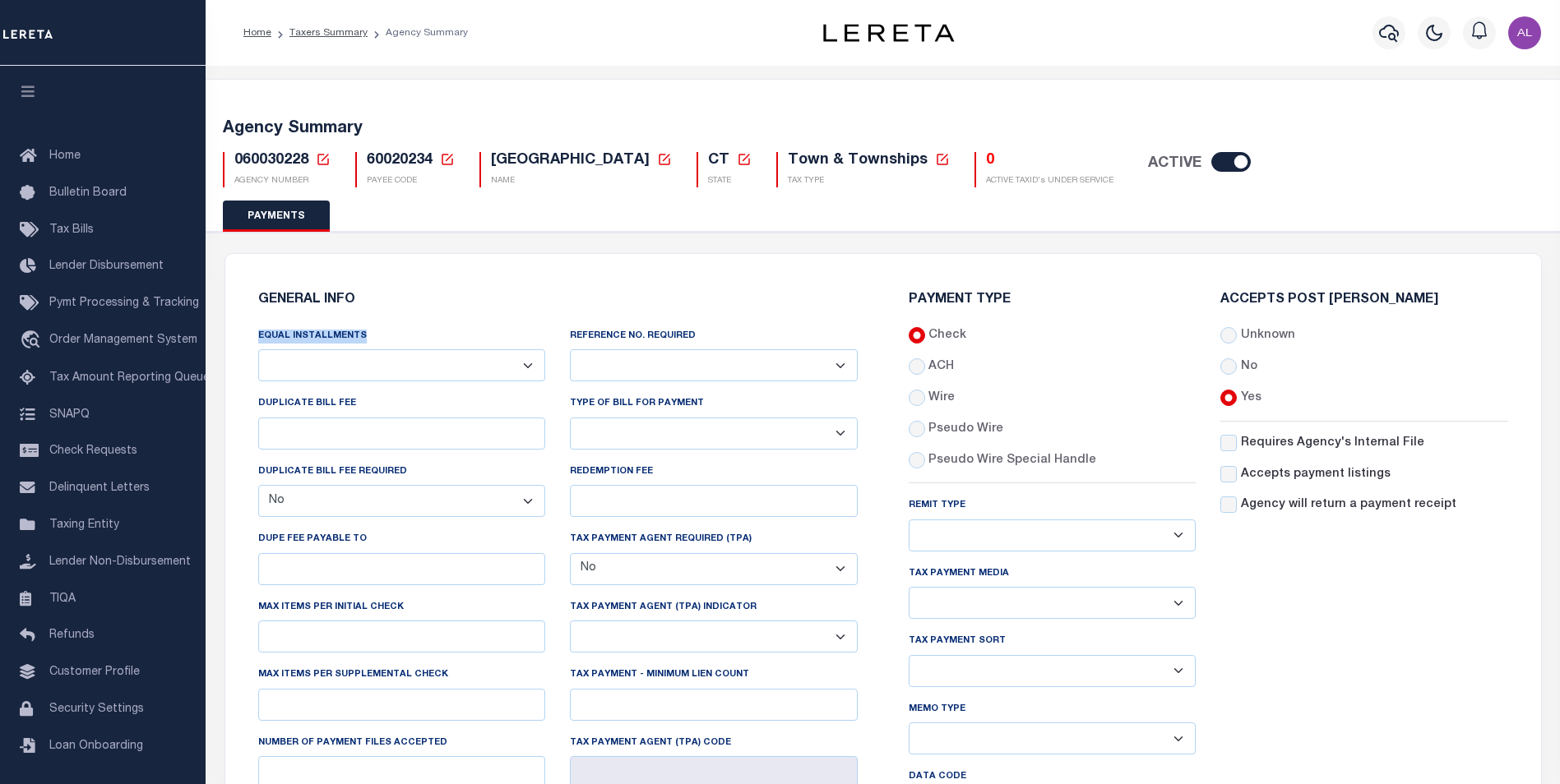
click at [302, 349] on select "Annual Billing no split Bills are not split equally Bills are split equally amo…" at bounding box center [402, 365] width 288 height 32
click at [956, 294] on h6 "Payment Type" at bounding box center [1052, 300] width 288 height 14
click at [937, 572] on label "Tax Payment Media" at bounding box center [958, 574] width 100 height 14
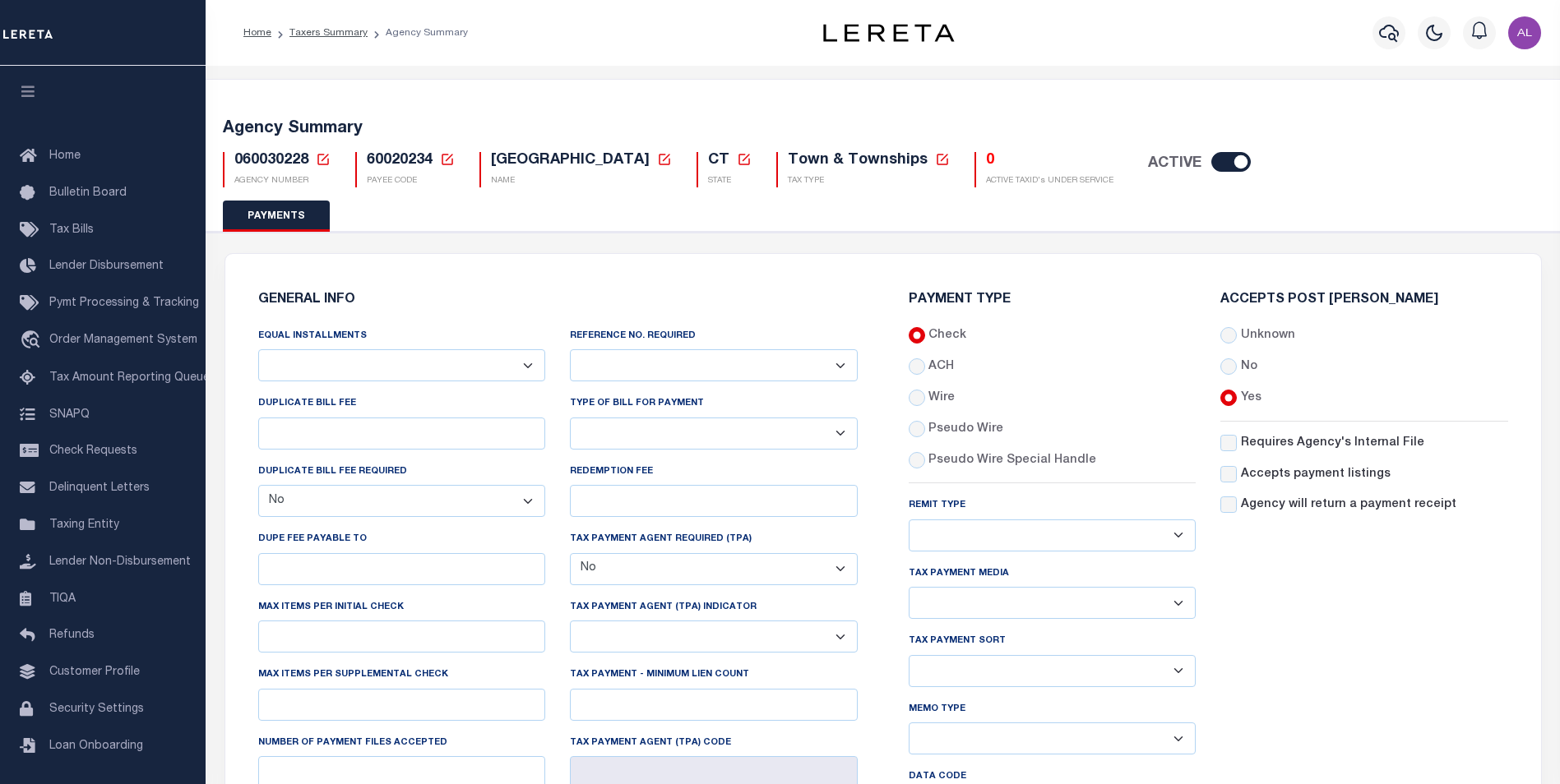
click at [937, 587] on select "List, Tape Spcl List Dels Only List Tape & Bills Soft Copy List Tape & Soft Cop…" at bounding box center [1052, 603] width 288 height 32
click at [937, 572] on label "Tax Payment Media" at bounding box center [958, 574] width 100 height 14
click at [937, 587] on select "List, Tape Spcl List Dels Only List Tape & Bills Soft Copy List Tape & Soft Cop…" at bounding box center [1052, 603] width 288 height 32
click at [937, 572] on label "Tax Payment Media" at bounding box center [958, 574] width 100 height 14
click at [937, 587] on select "List, Tape Spcl List Dels Only List Tape & Bills Soft Copy List Tape & Soft Cop…" at bounding box center [1052, 603] width 288 height 32
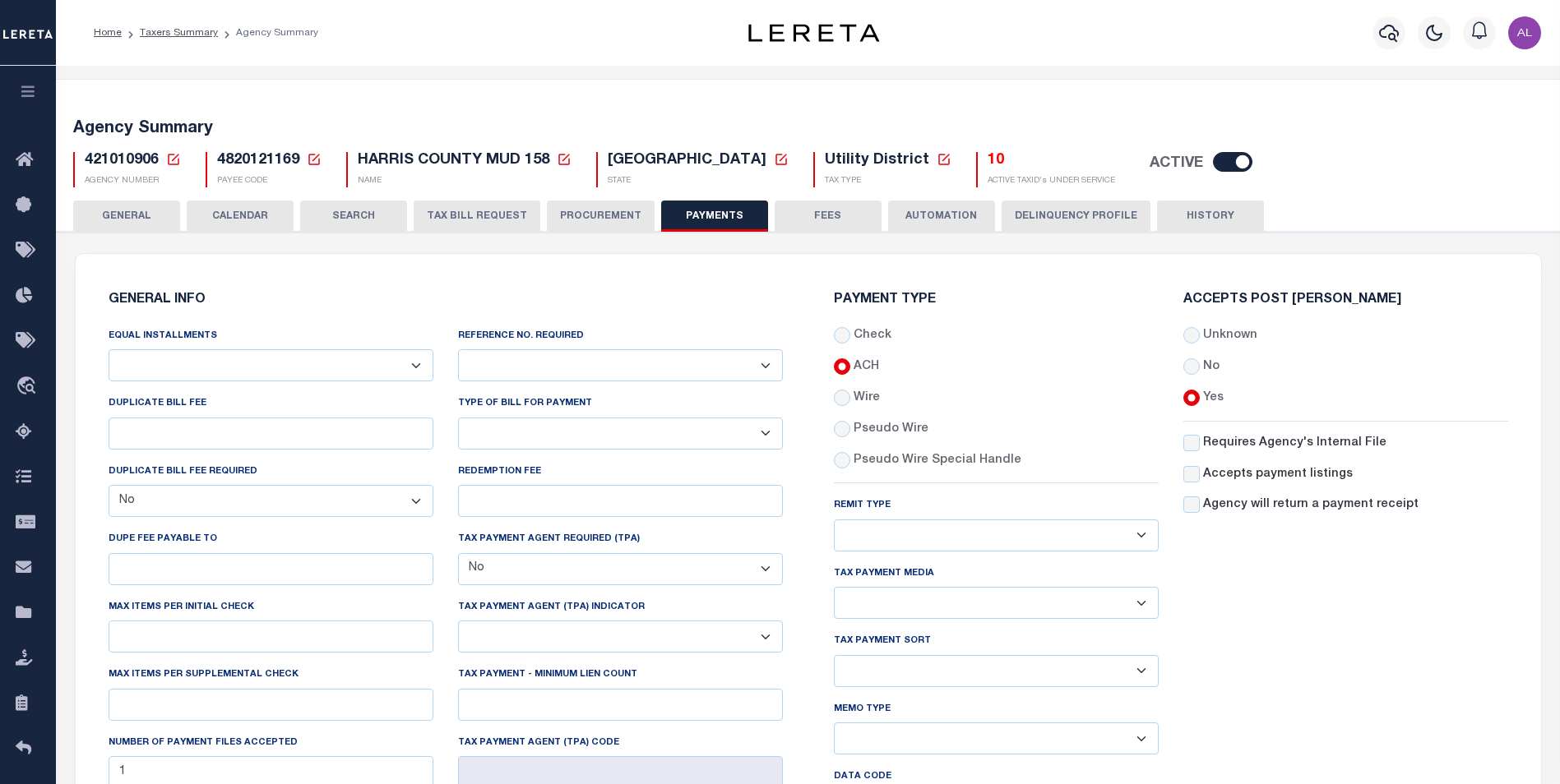
select select "false"
click at [886, 301] on h6 "Payment Type" at bounding box center [996, 300] width 325 height 14
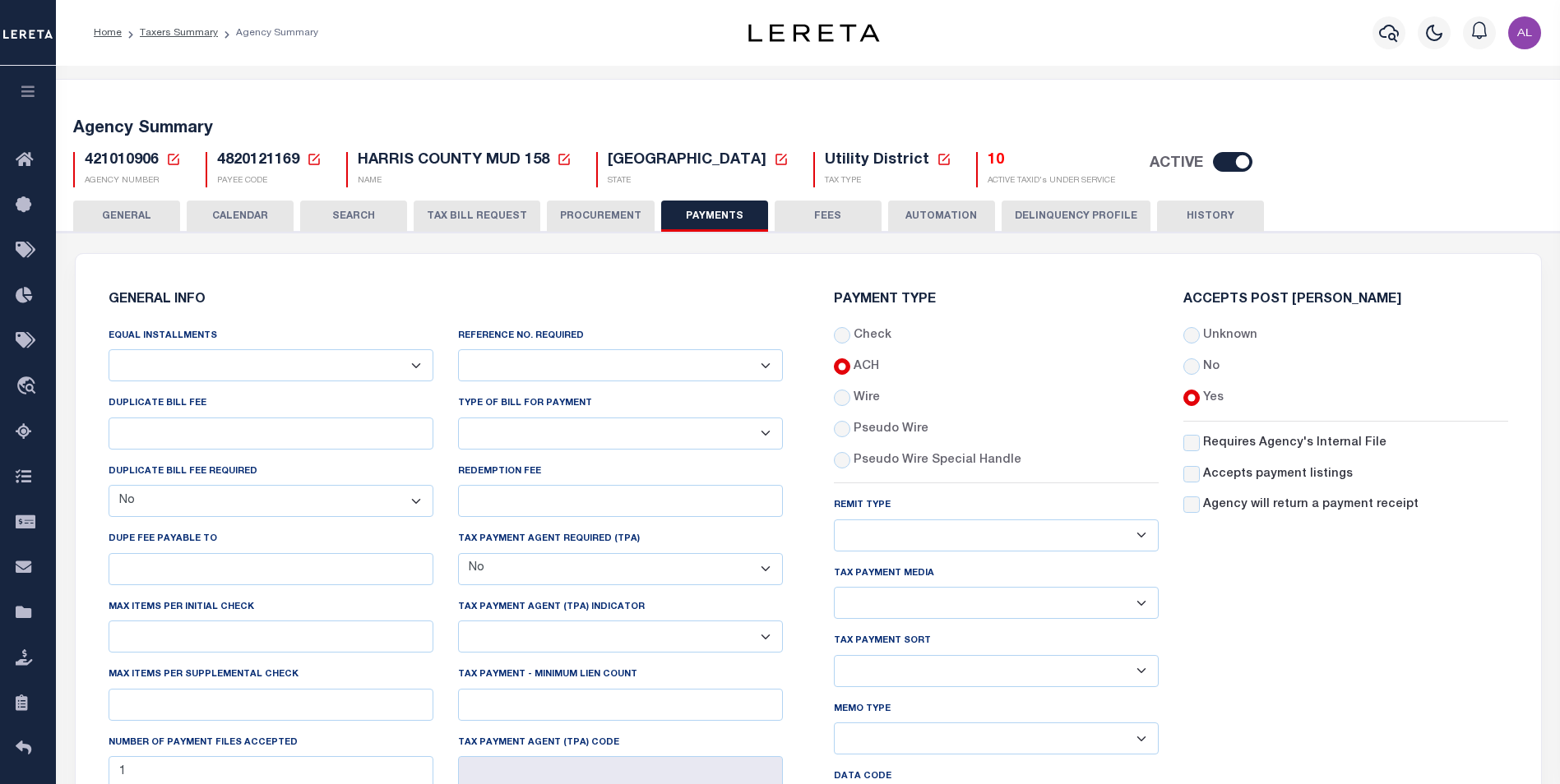
click at [891, 573] on label "Tax Payment Media" at bounding box center [883, 574] width 100 height 14
click at [891, 587] on select "List, Tape Spcl List Dels Only List Tape & Bills Soft Copy List Tape & Soft Cop…" at bounding box center [996, 603] width 325 height 32
click at [891, 573] on label "Tax Payment Media" at bounding box center [883, 574] width 100 height 14
click at [891, 587] on select "List, Tape Spcl List Dels Only List Tape & Bills Soft Copy List Tape & Soft Cop…" at bounding box center [996, 603] width 325 height 32
click at [891, 573] on label "Tax Payment Media" at bounding box center [883, 574] width 100 height 14
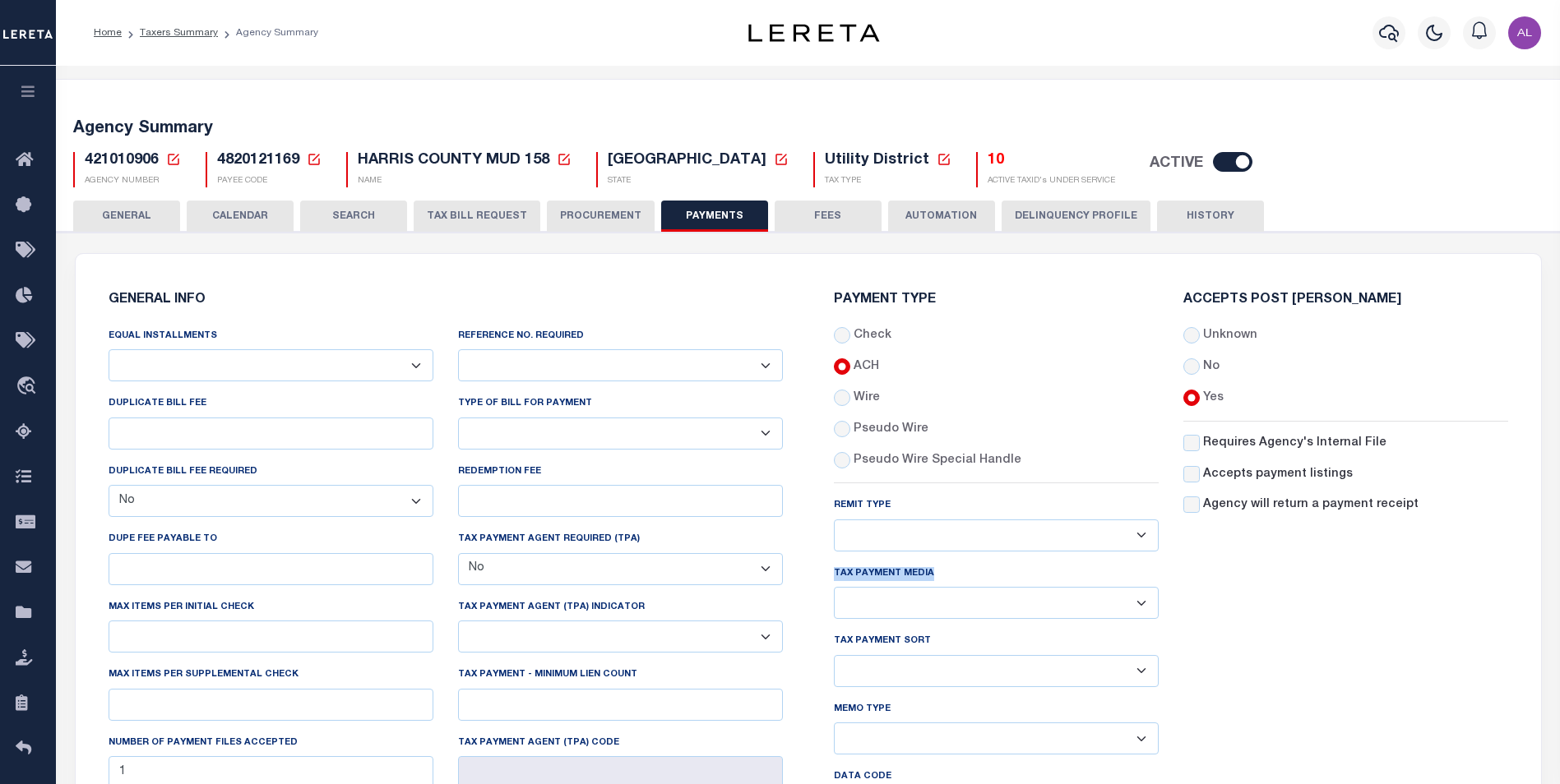
click at [891, 587] on select "List, Tape Spcl List Dels Only List Tape & Bills Soft Copy List Tape & Soft Cop…" at bounding box center [996, 603] width 325 height 32
